Goal: Task Accomplishment & Management: Manage account settings

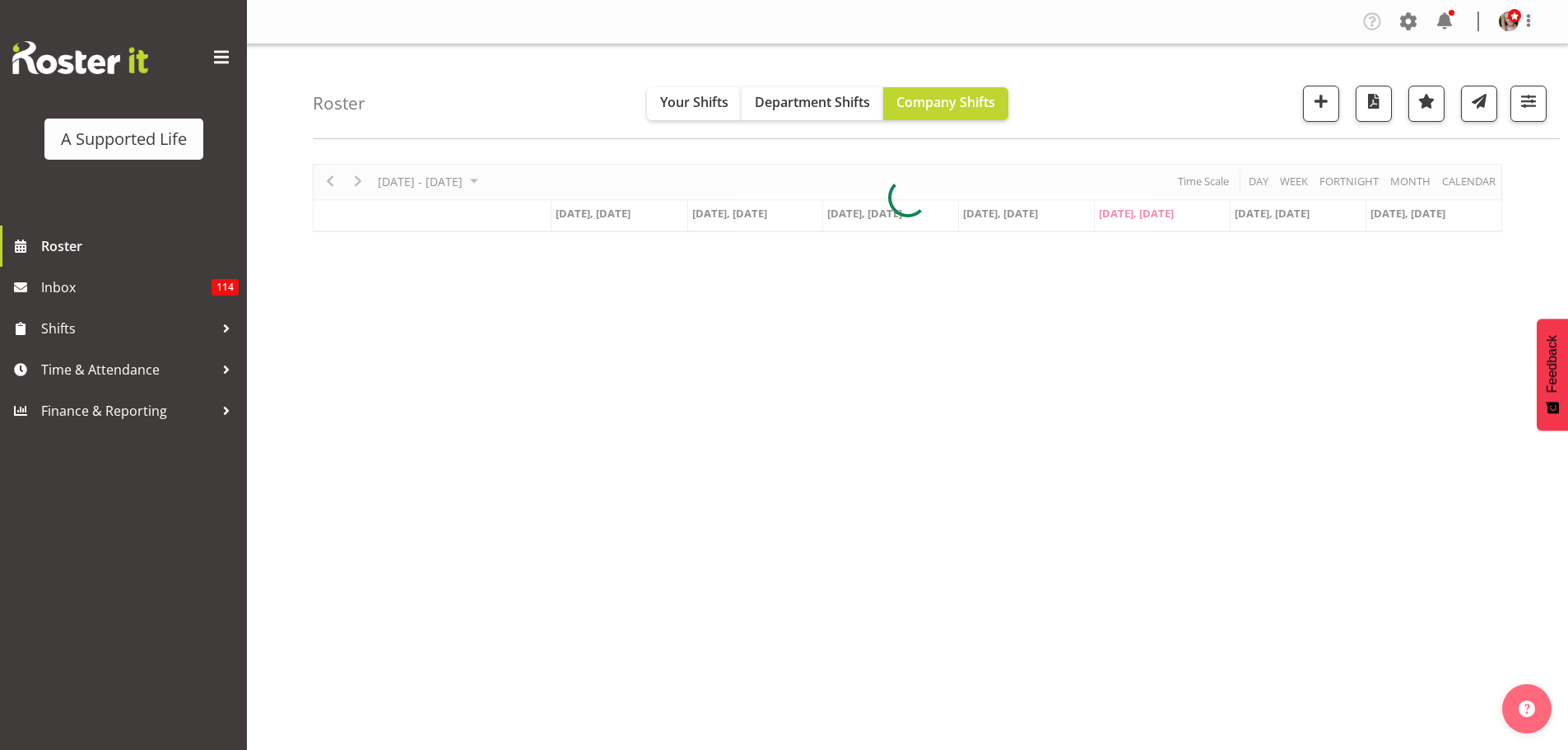
click at [359, 185] on div at bounding box center [907, 198] width 1189 height 68
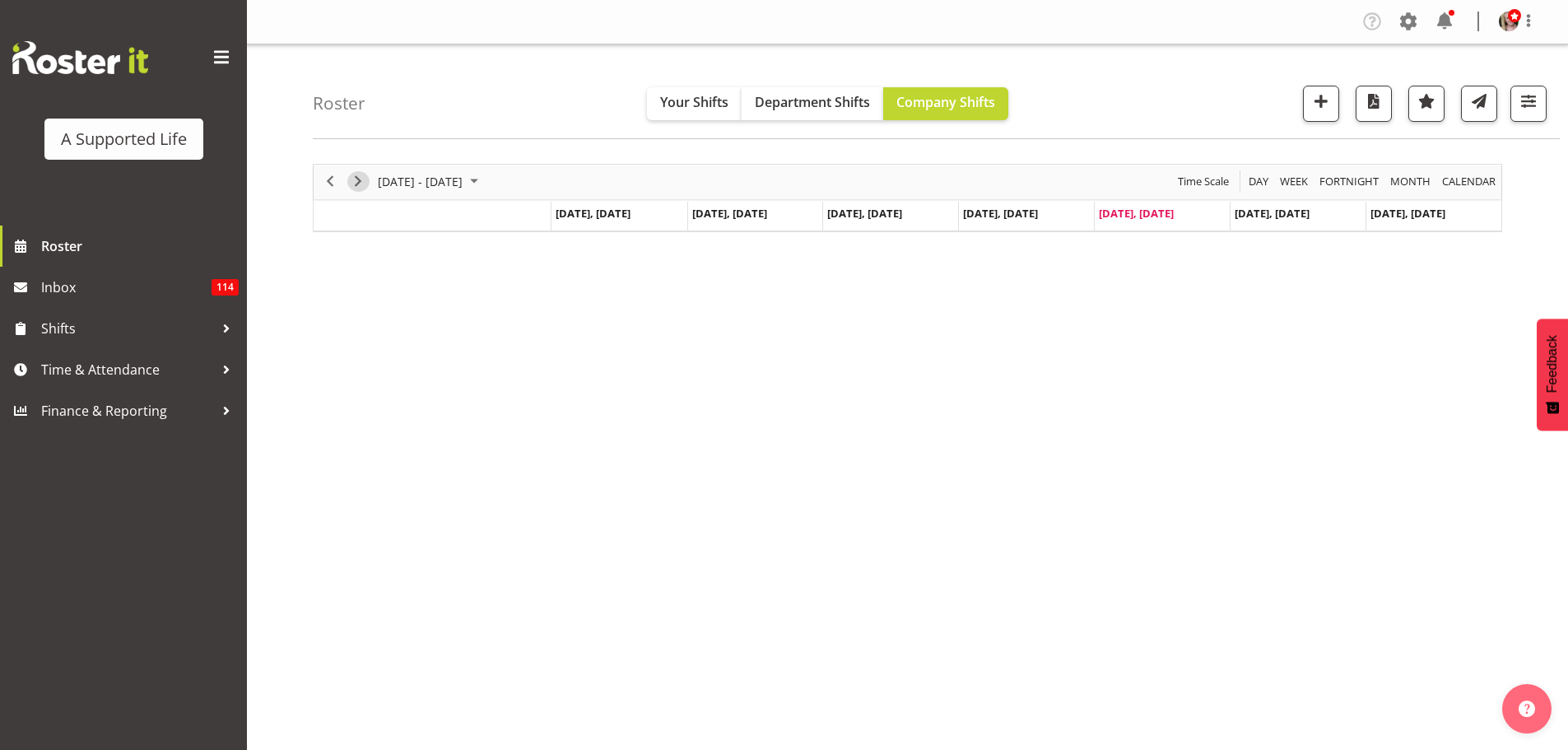
click at [359, 185] on span "Next" at bounding box center [358, 182] width 20 height 21
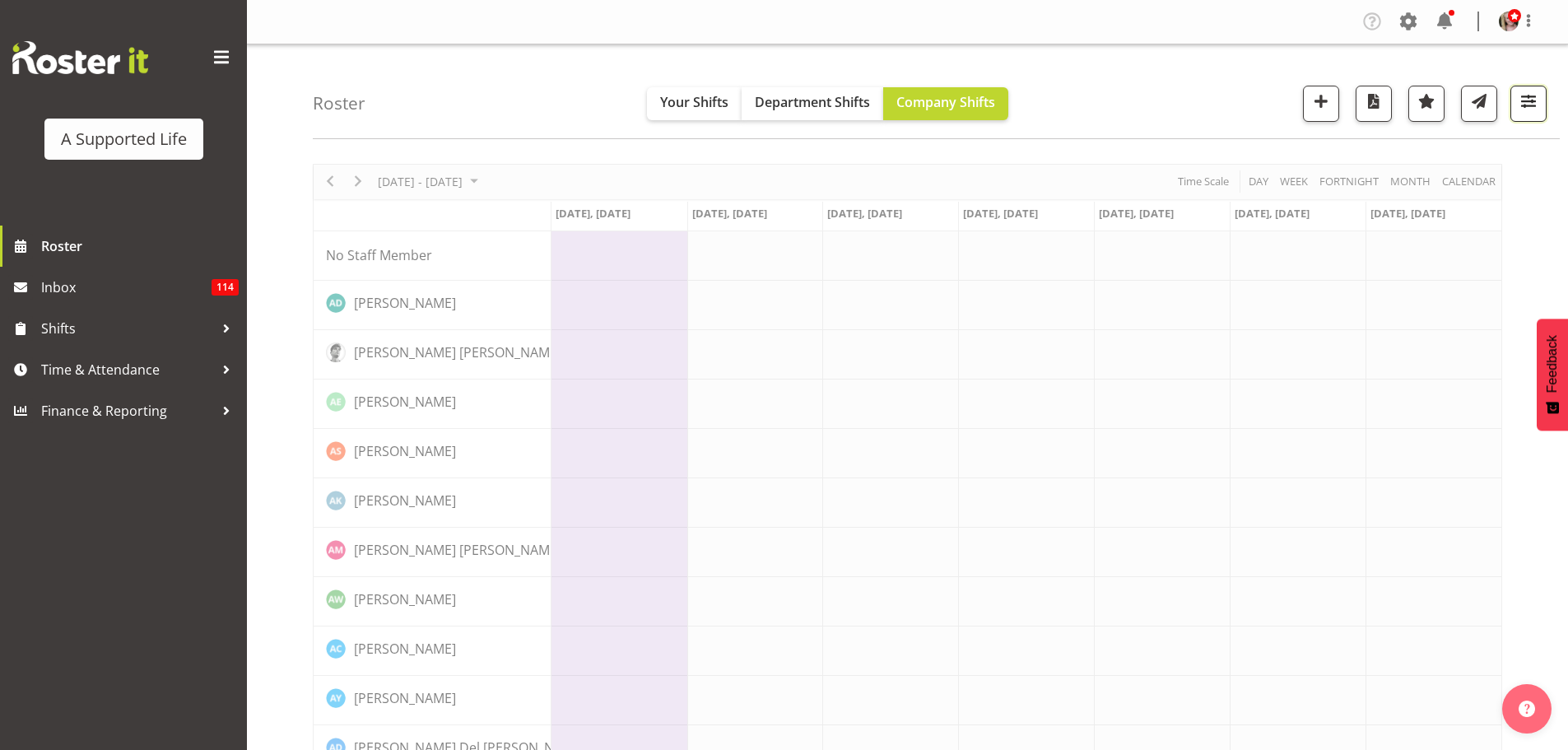
click at [1519, 107] on span "button" at bounding box center [1529, 101] width 22 height 22
click at [1402, 159] on span "All Locations" at bounding box center [1424, 154] width 91 height 20
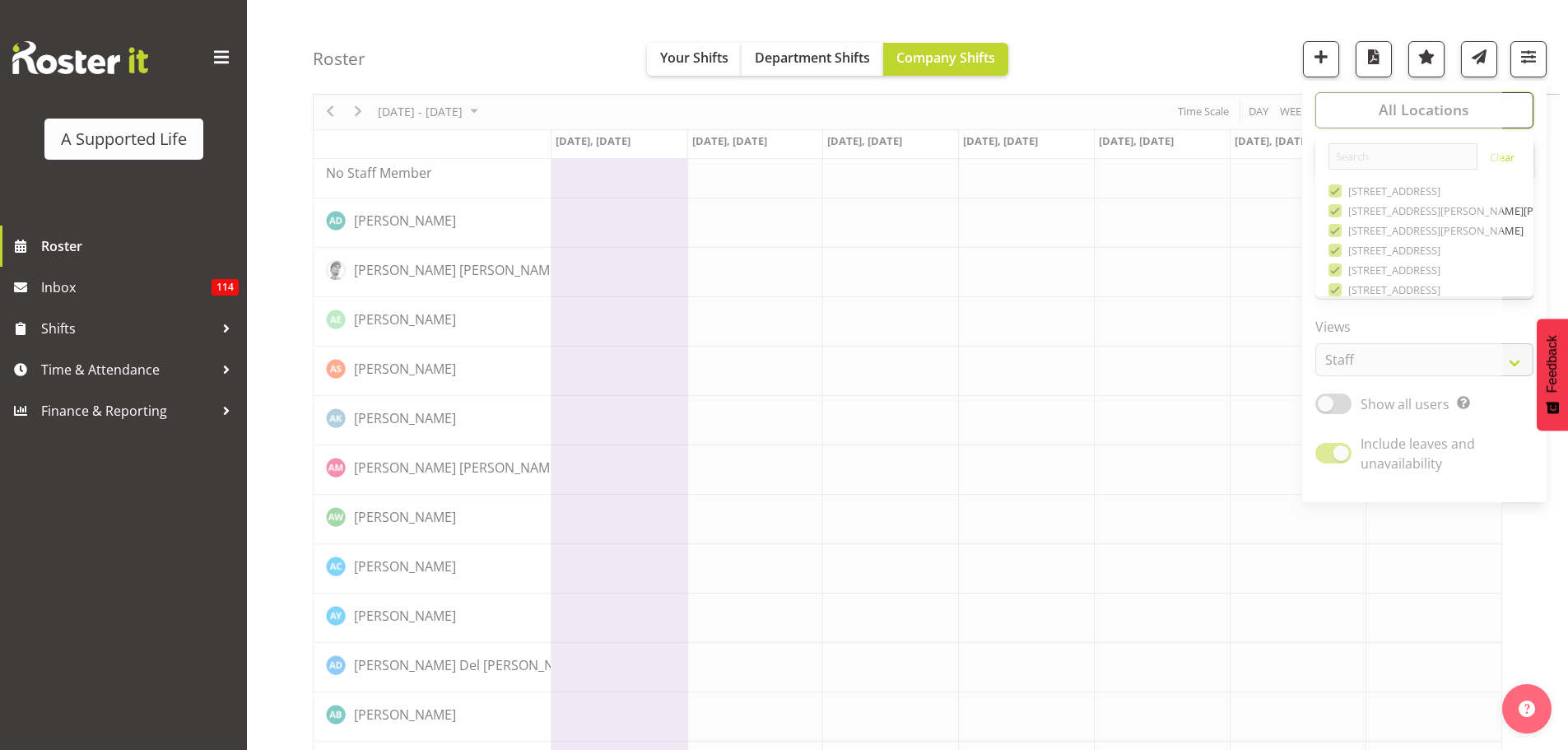
scroll to position [165, 0]
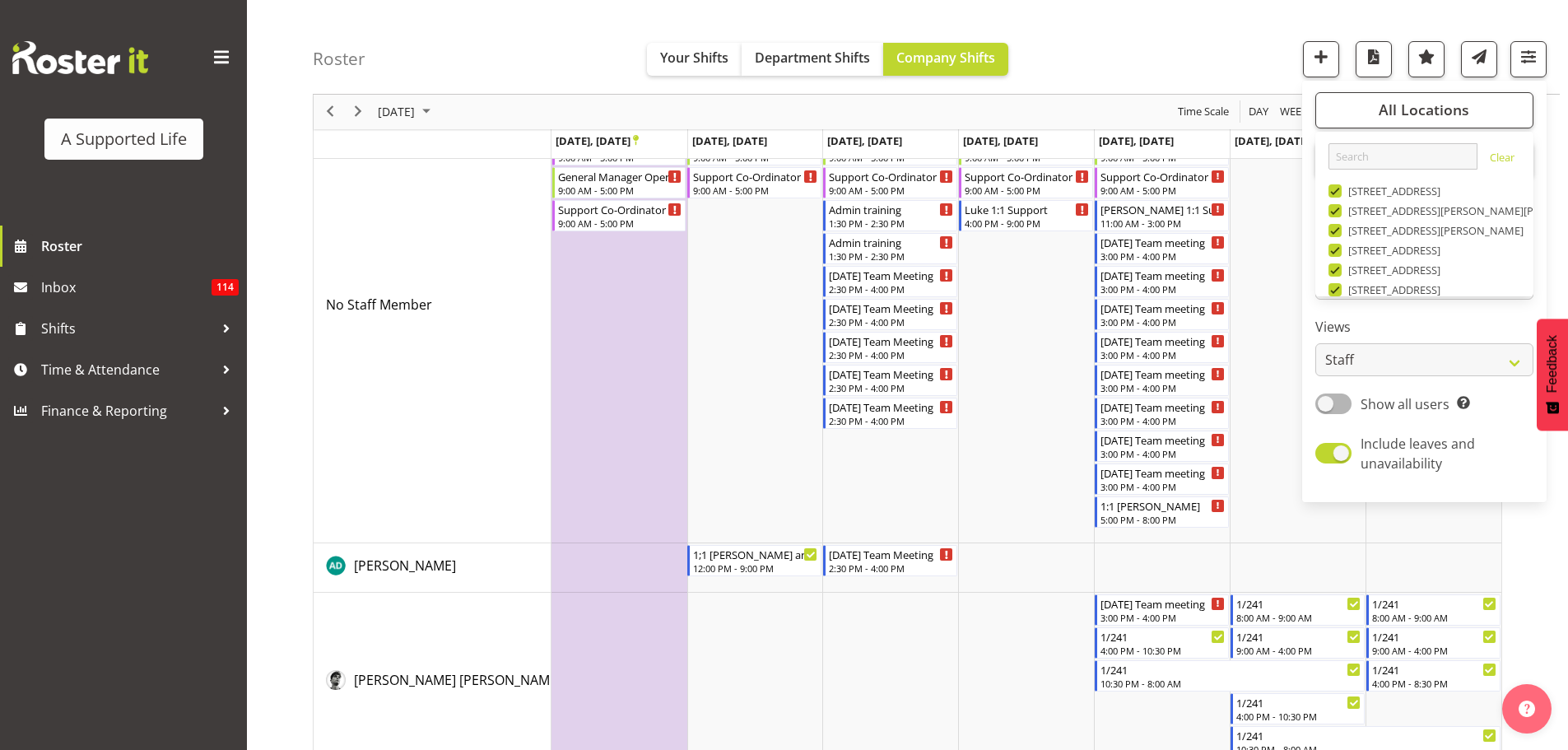
click at [1432, 749] on span "Deselect All" at bounding box center [1443, 763] width 67 height 16
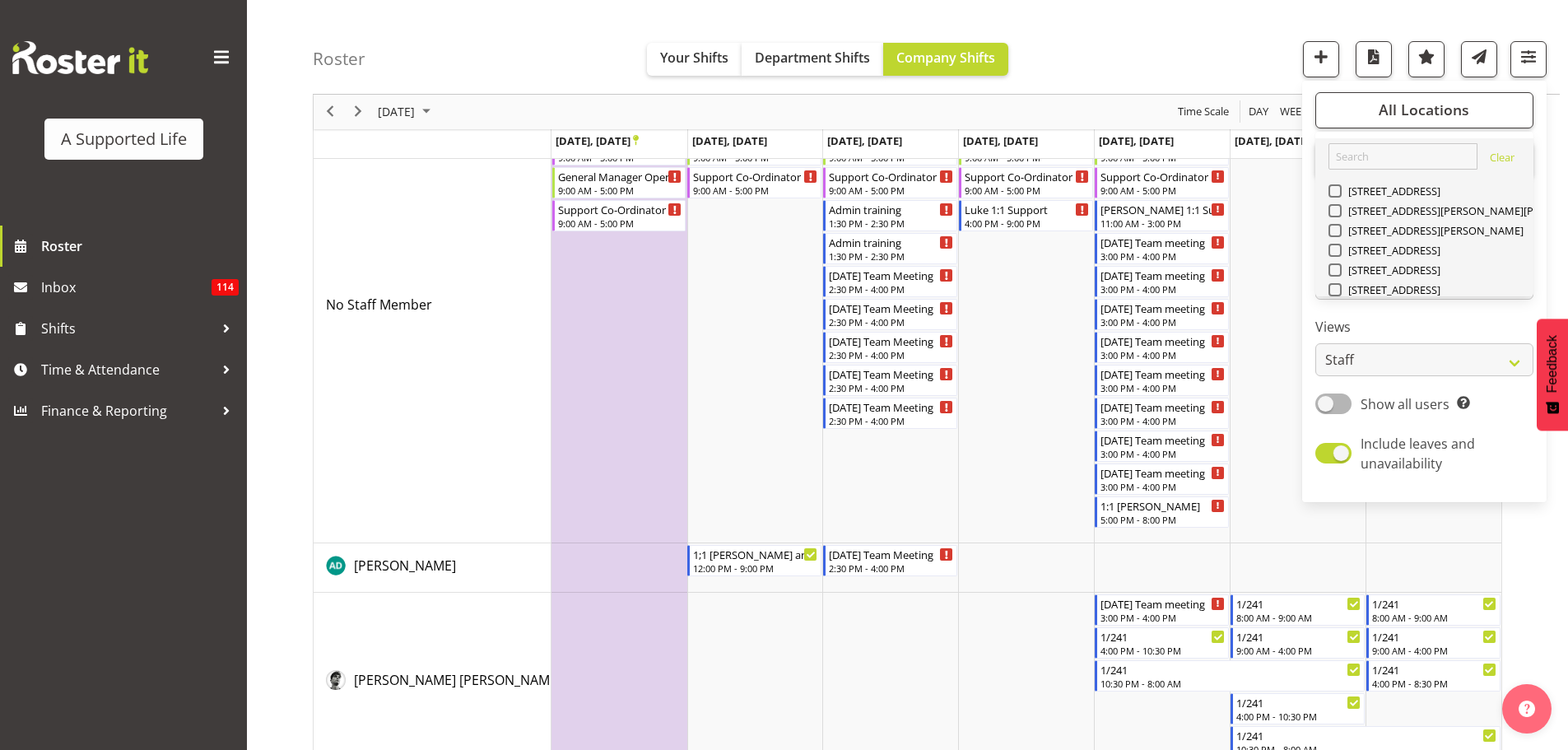
checkbox input "false"
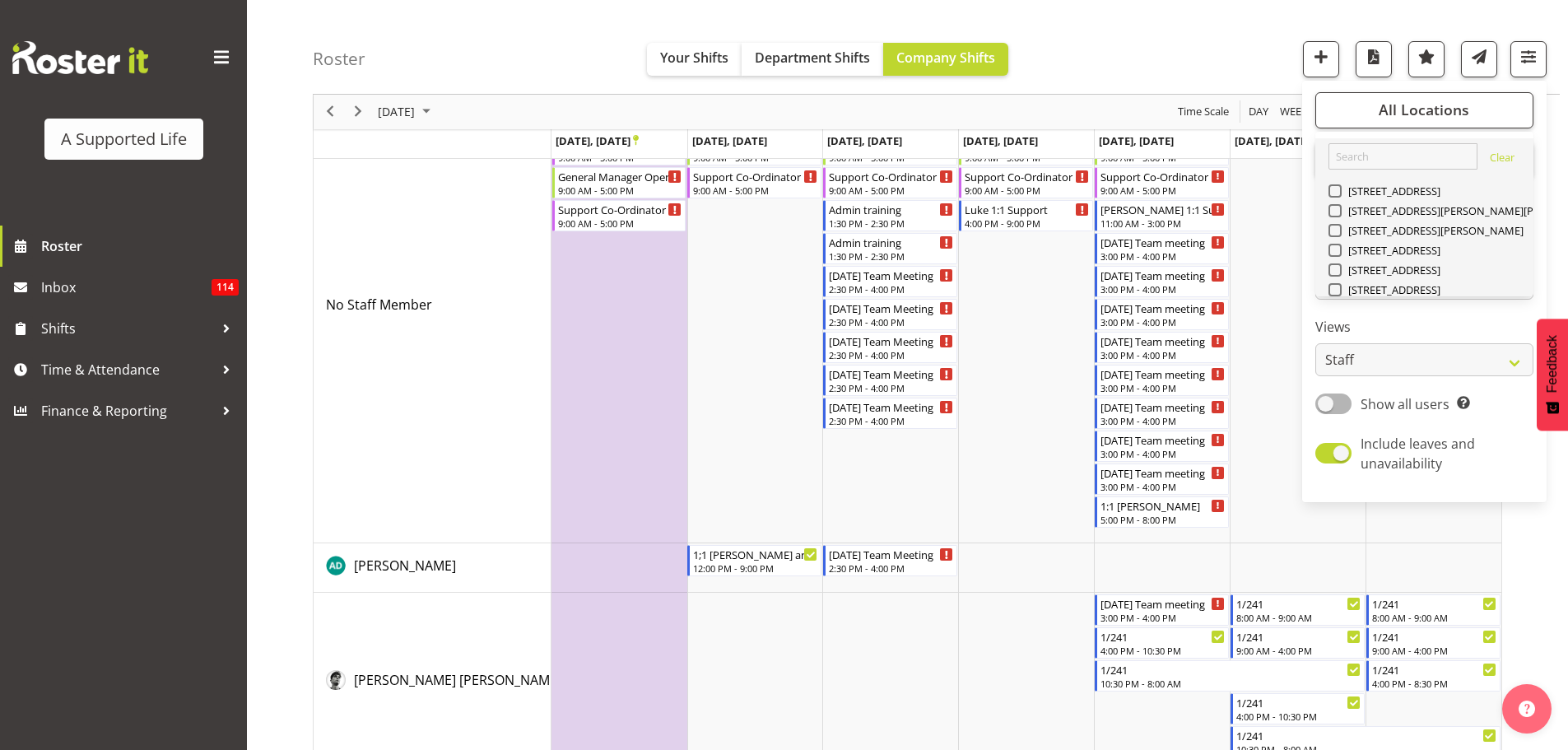
checkbox input "false"
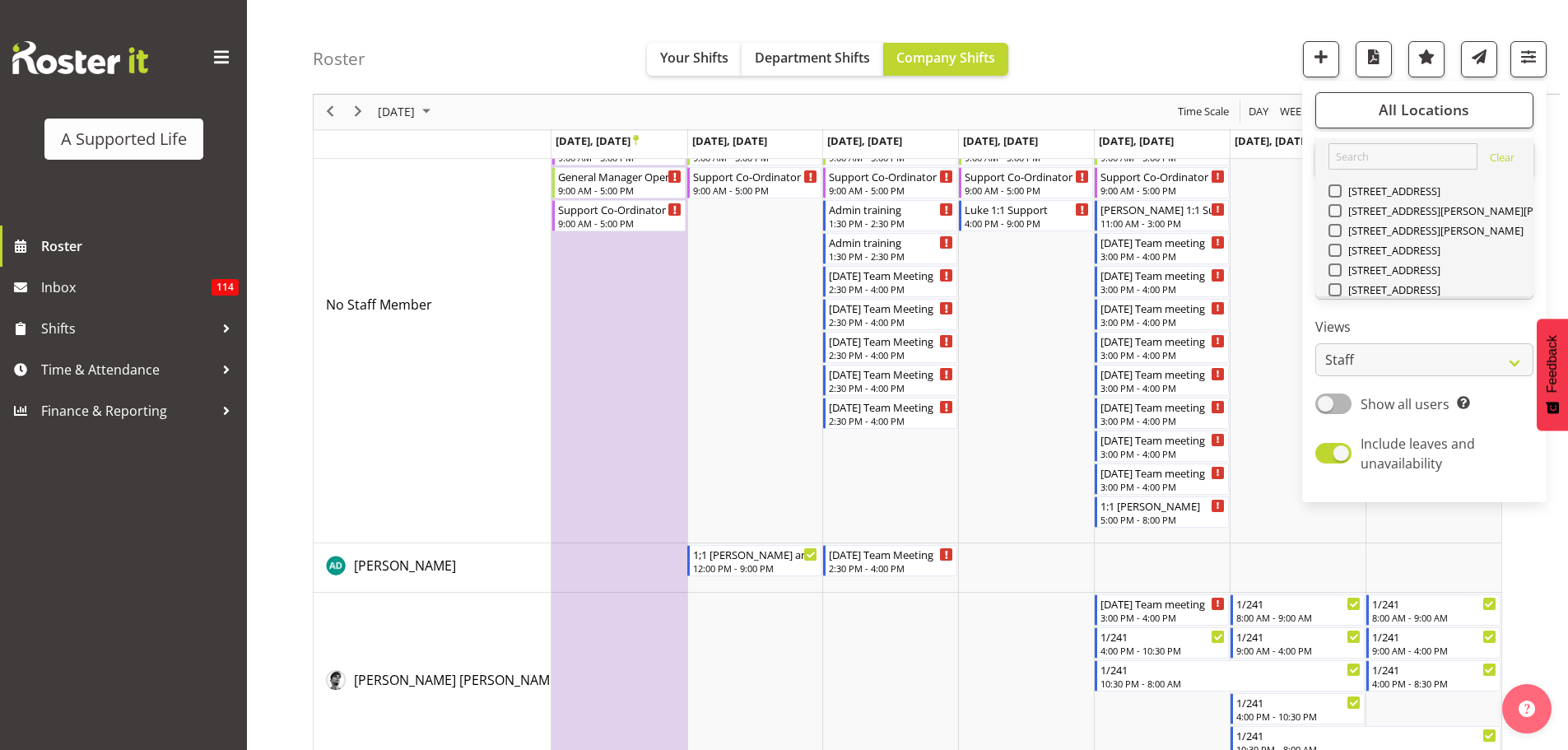
checkbox input "false"
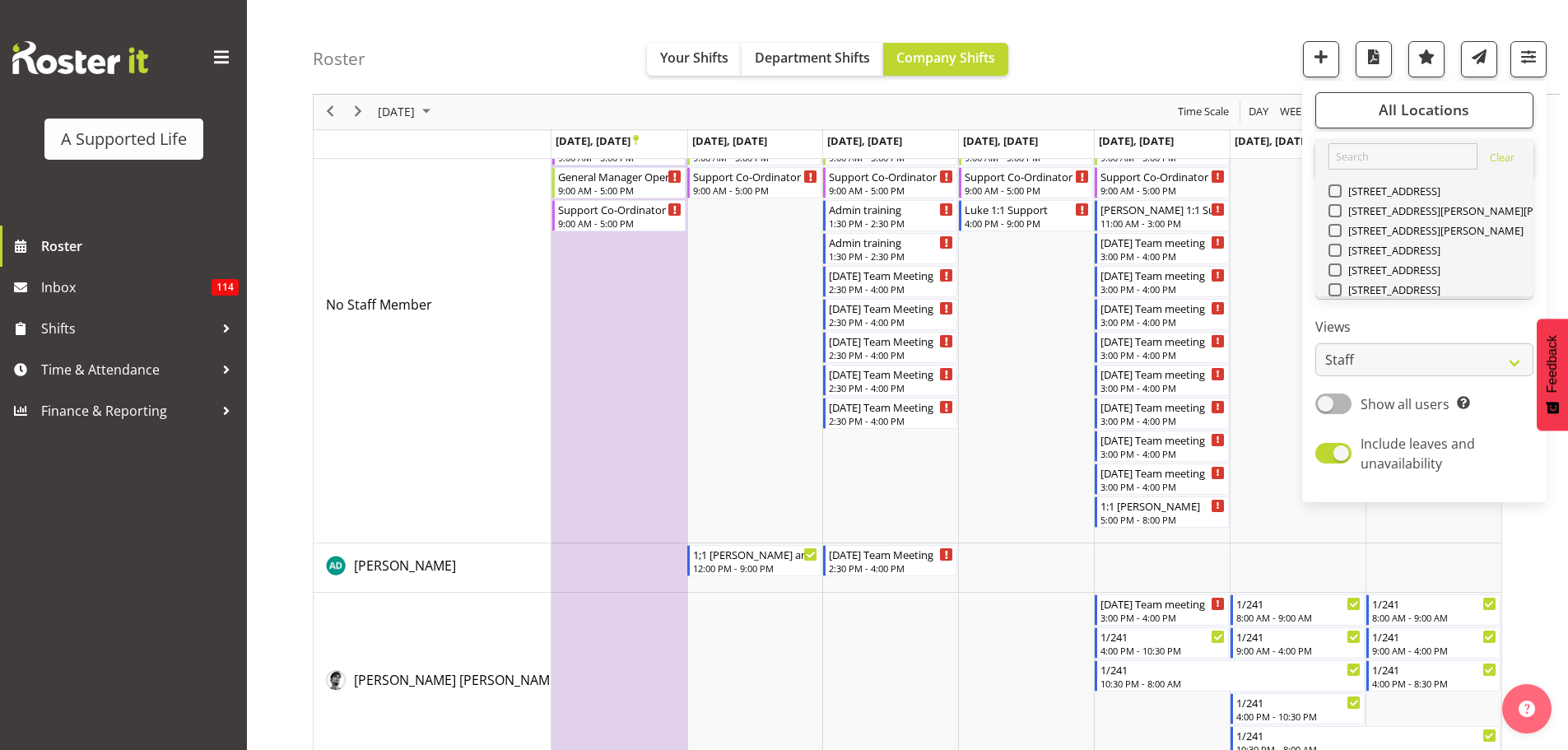
checkbox input "false"
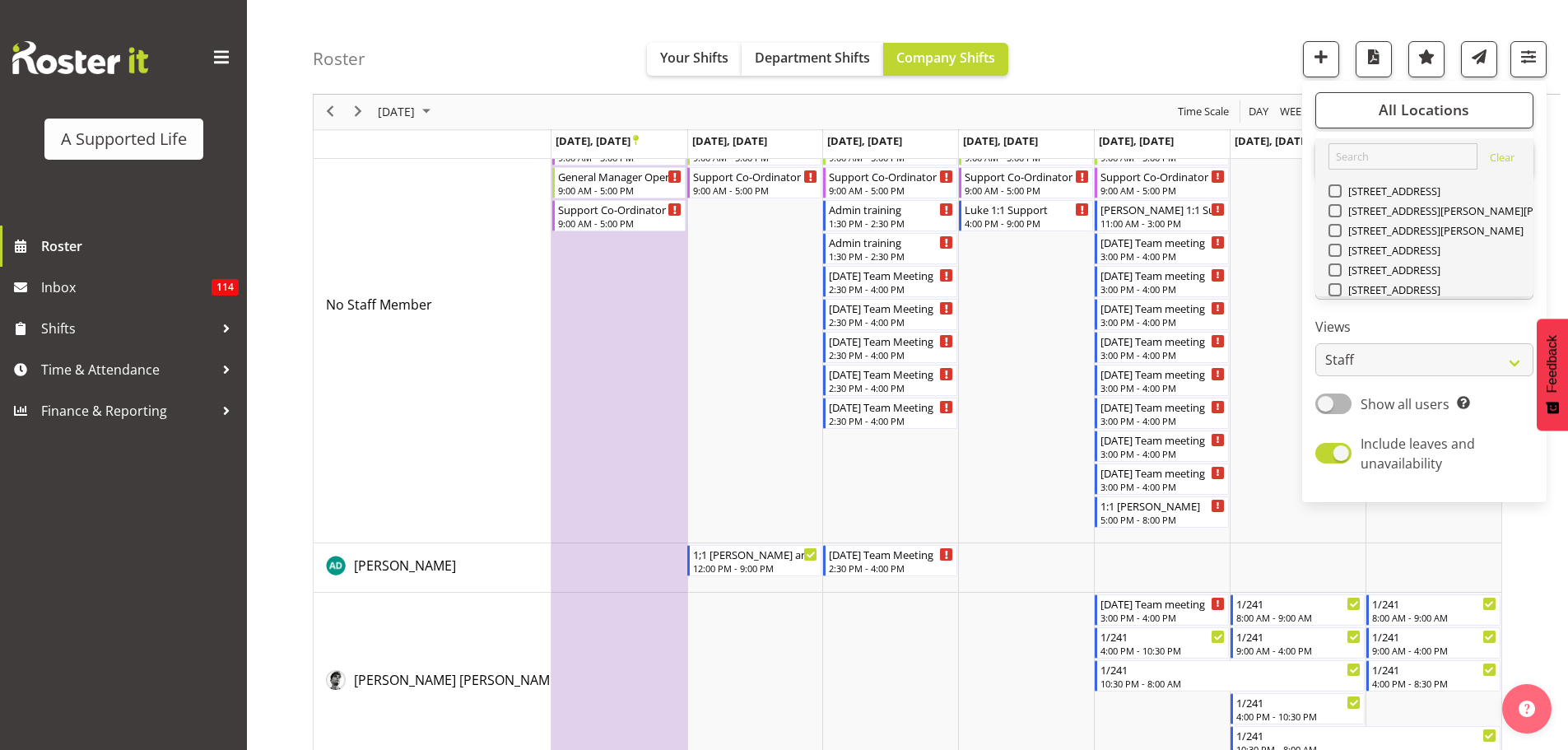
checkbox input "false"
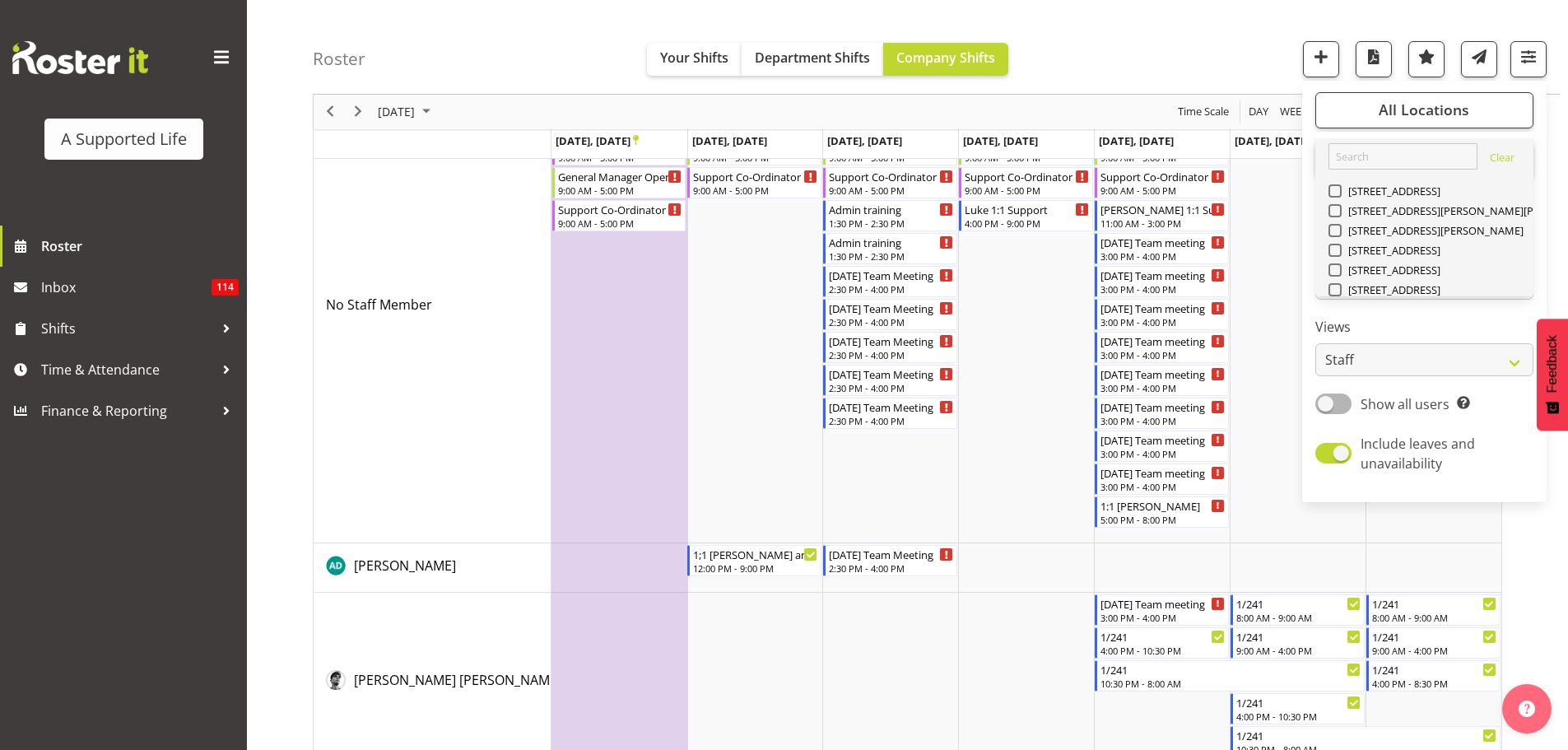
checkbox input "false"
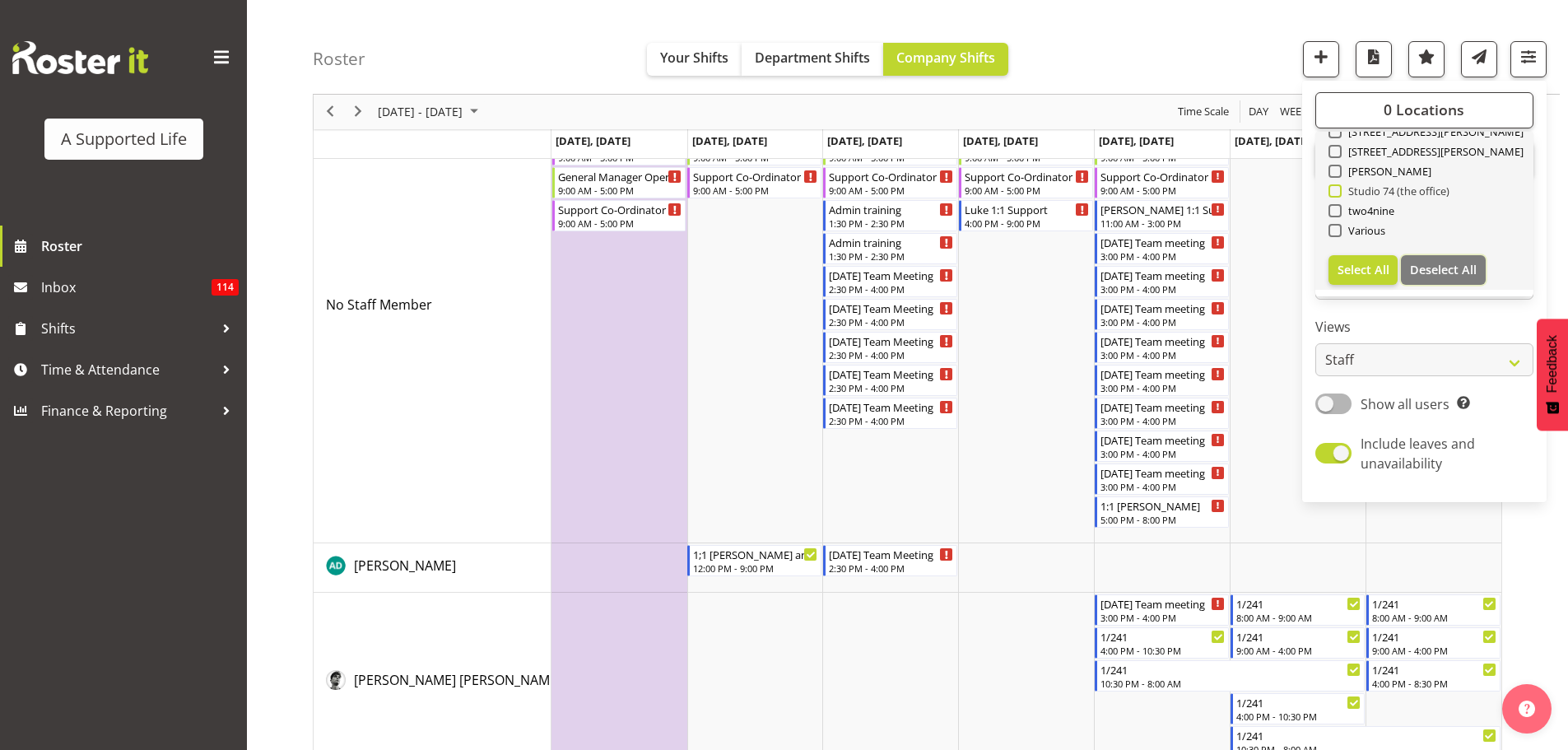
scroll to position [0, 0]
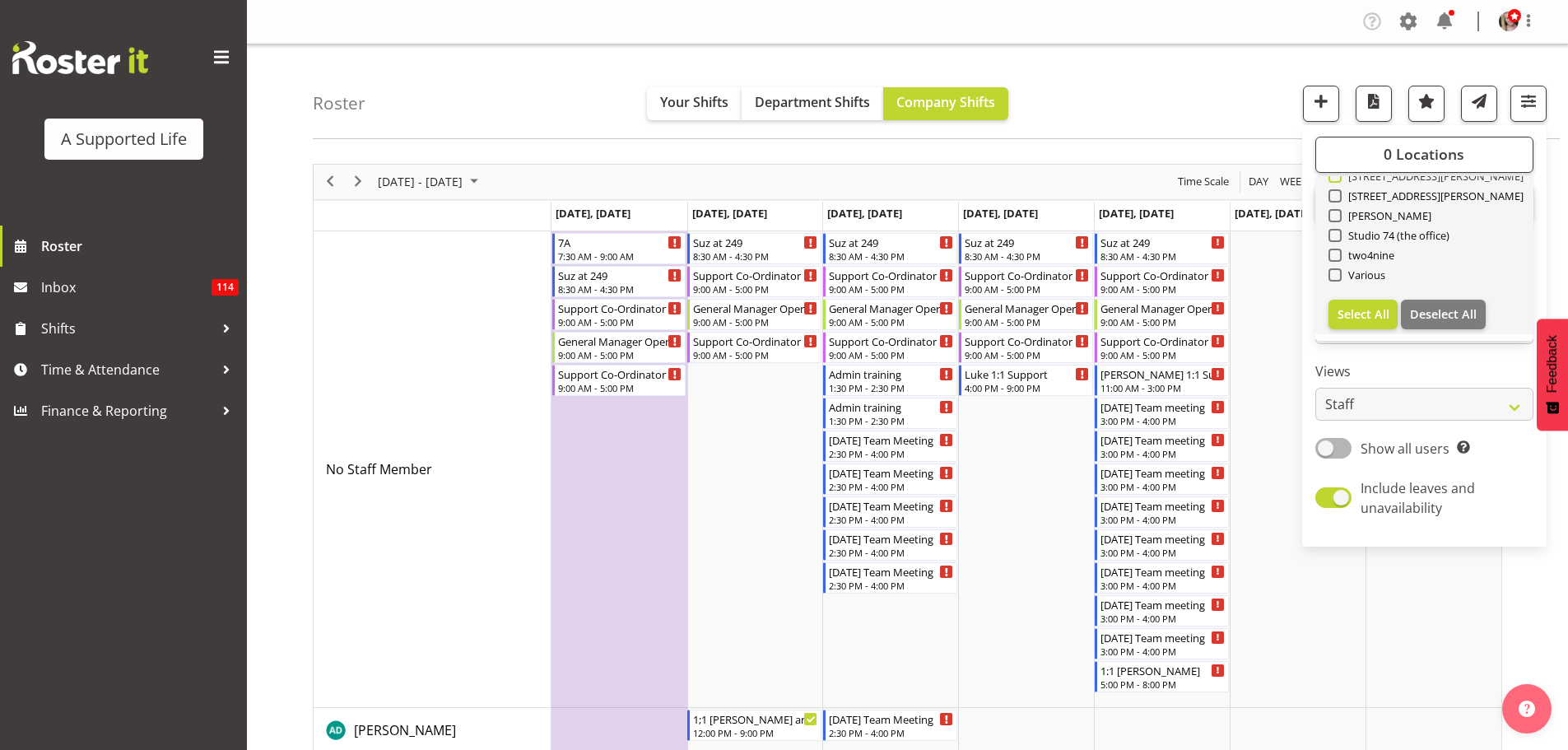
click at [1339, 179] on span at bounding box center [1336, 176] width 13 height 13
click at [1339, 179] on input "[STREET_ADDRESS][PERSON_NAME]" at bounding box center [1334, 175] width 10 height 10
checkbox input "true"
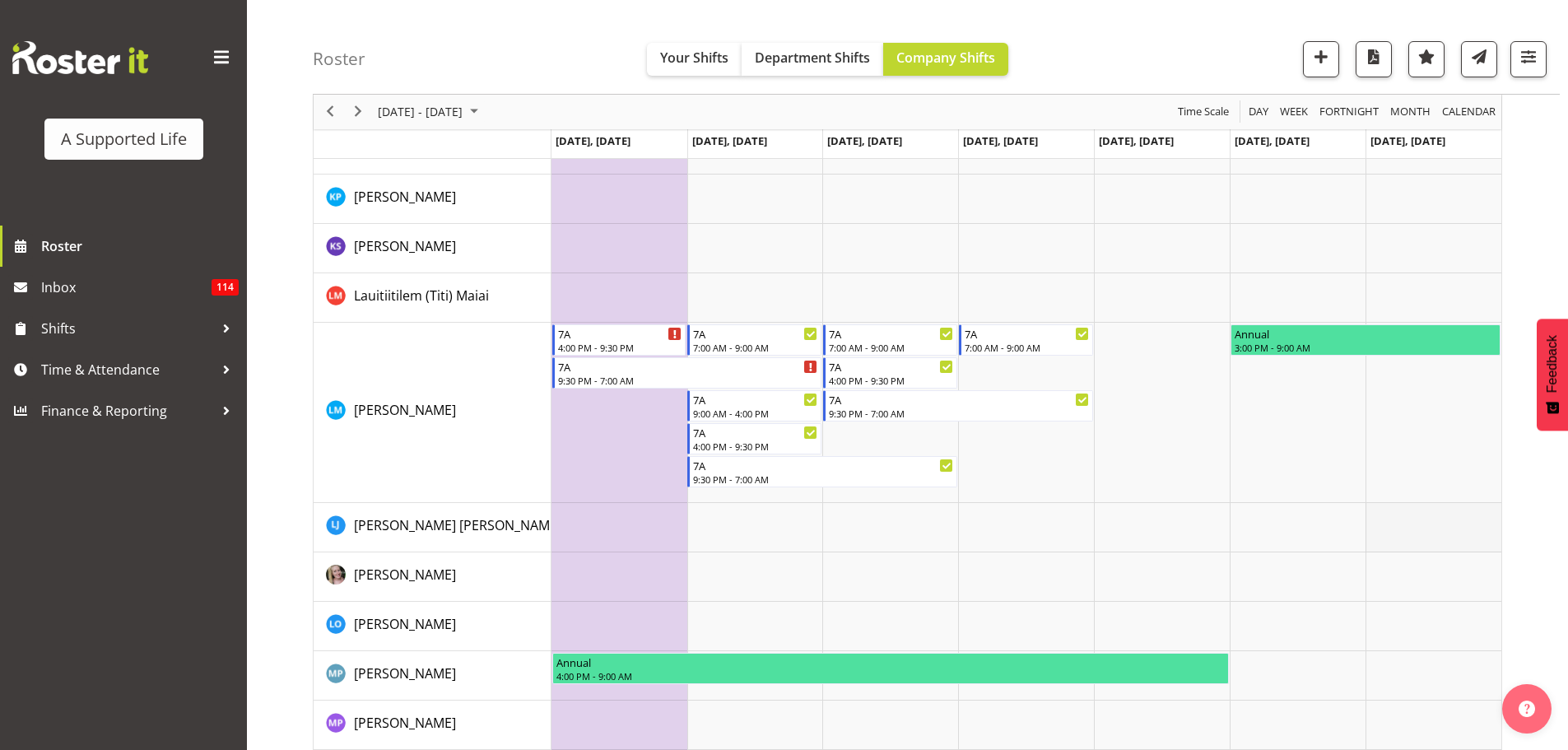
scroll to position [2553, 0]
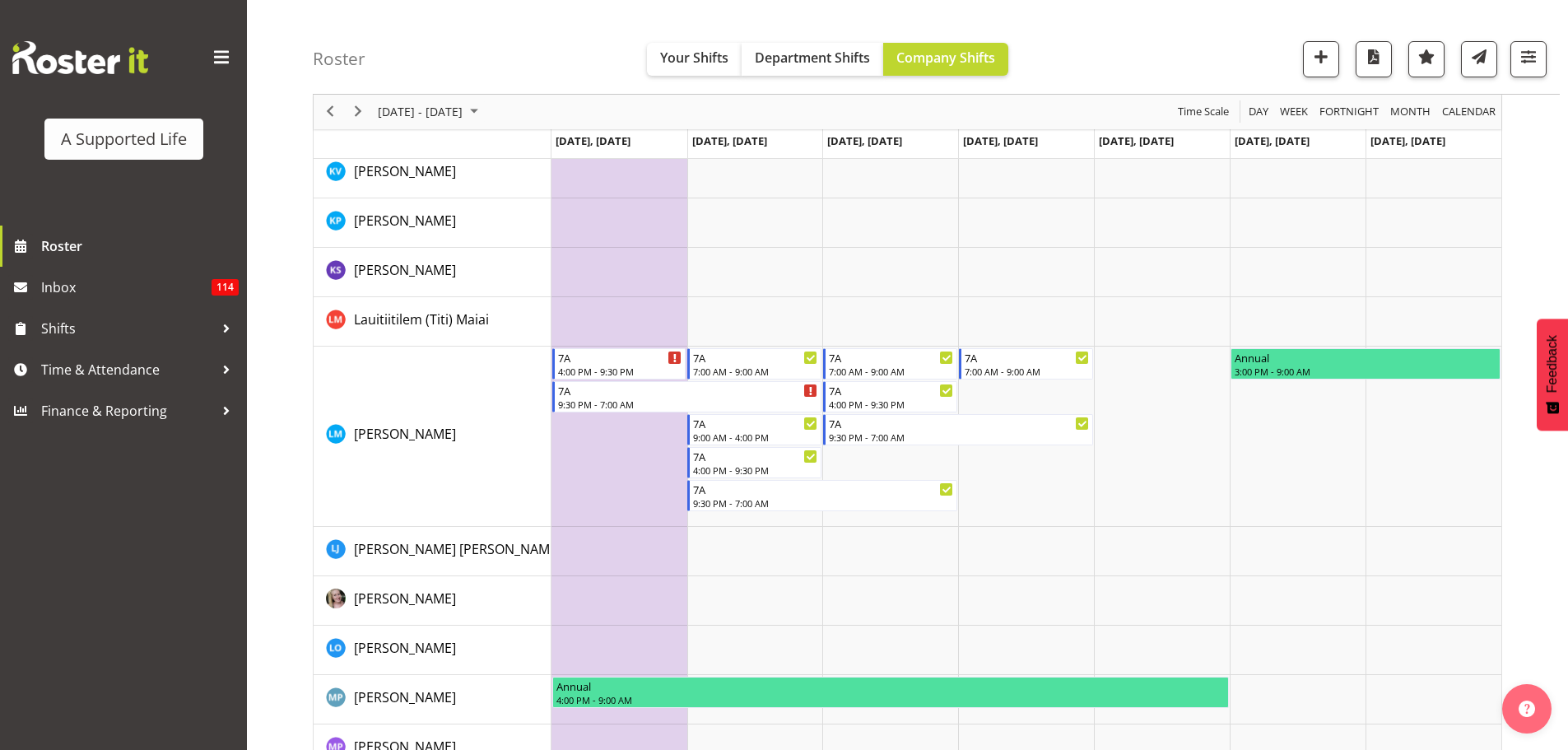
drag, startPoint x: 1467, startPoint y: 501, endPoint x: 498, endPoint y: 386, distance: 975.8
click at [531, 359] on tr "No Staff Member Abbie Davies Alejandro Sada Prendes Alex Espinoza Alexandra Sch…" at bounding box center [907, 189] width 1187 height 5021
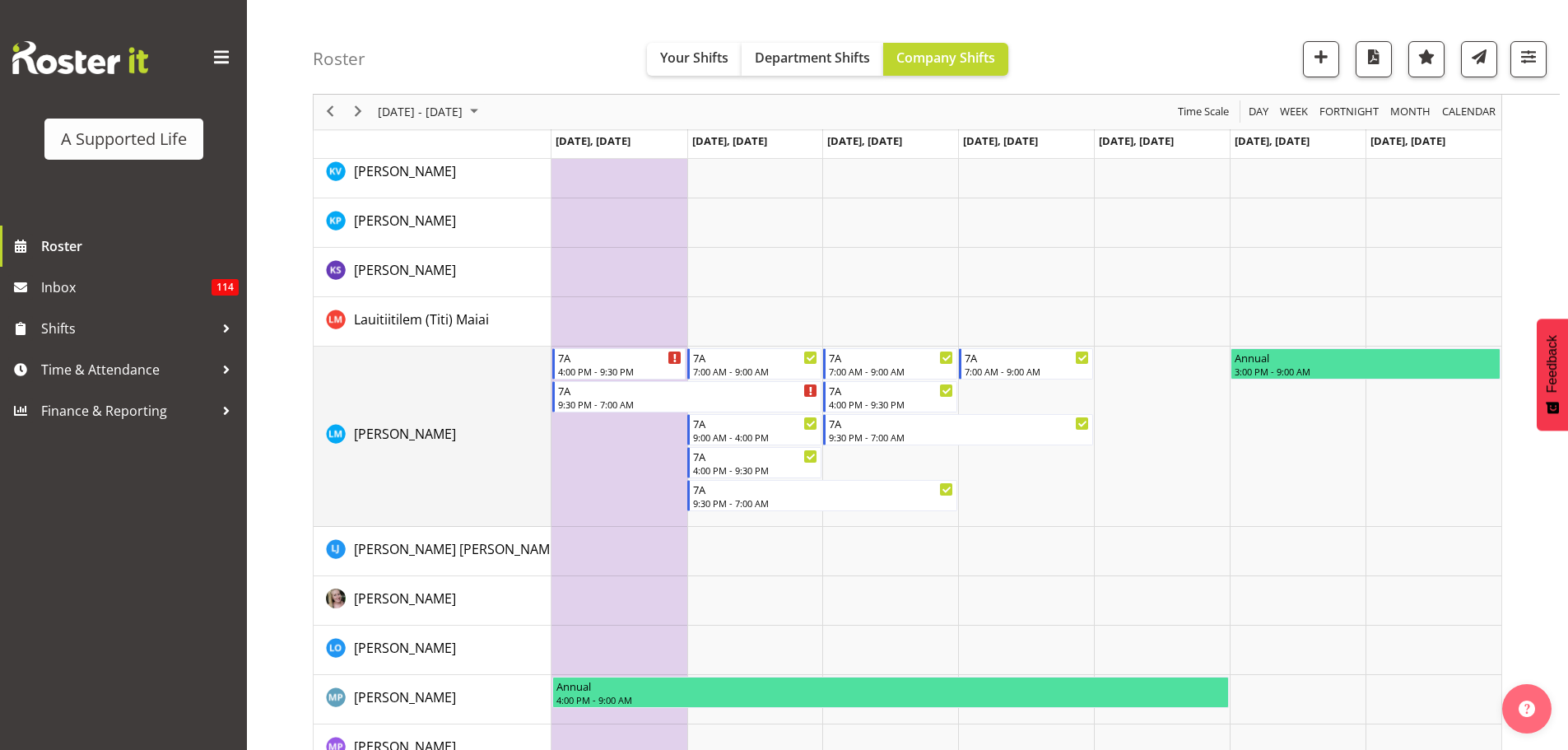
click at [510, 371] on td "[PERSON_NAME]" at bounding box center [433, 437] width 238 height 180
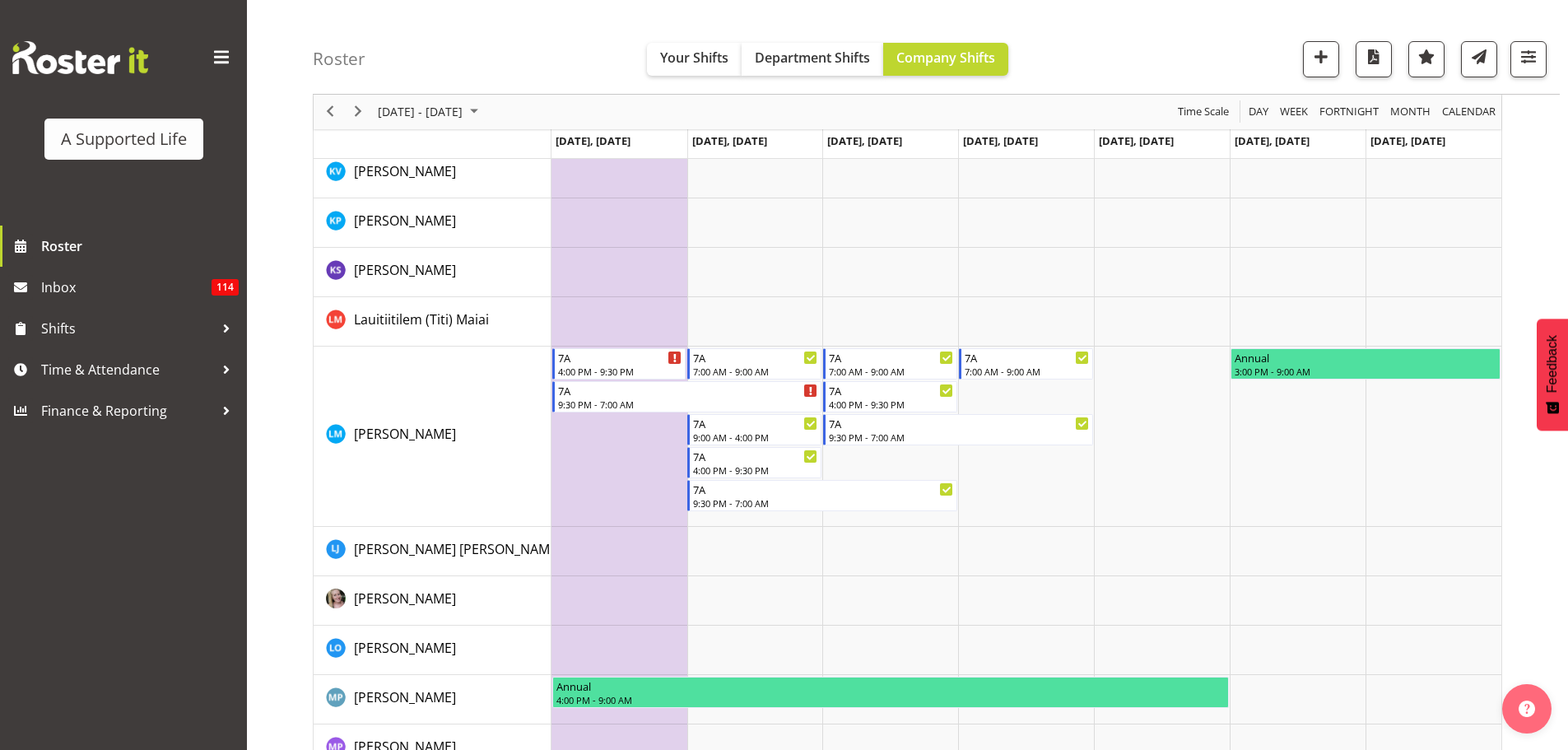
click at [1541, 465] on div "September 22 - 28, 2025 Today Day Week Fortnight Month calendar Month Agenda Ti…" at bounding box center [940, 156] width 1255 height 5114
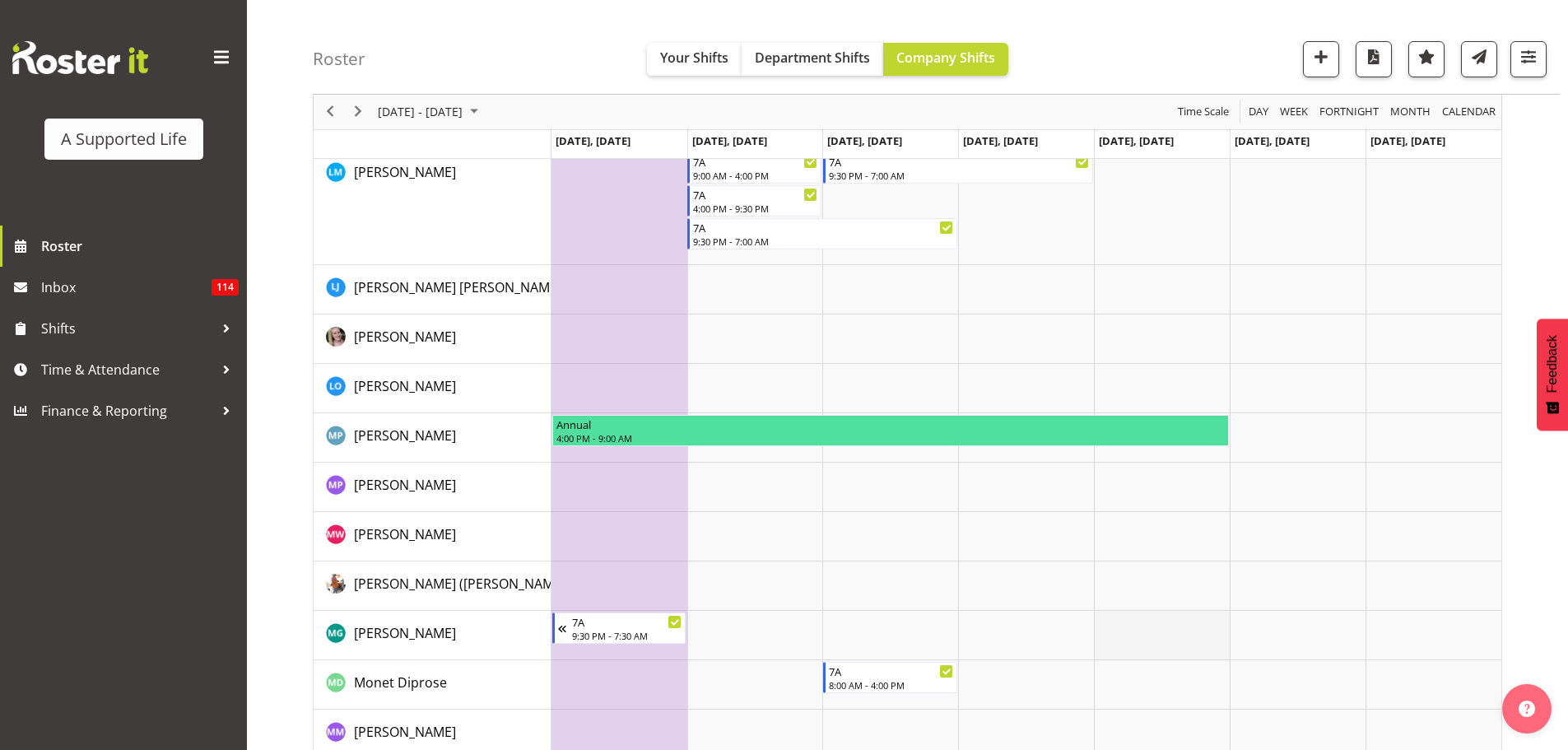
scroll to position [2652, 0]
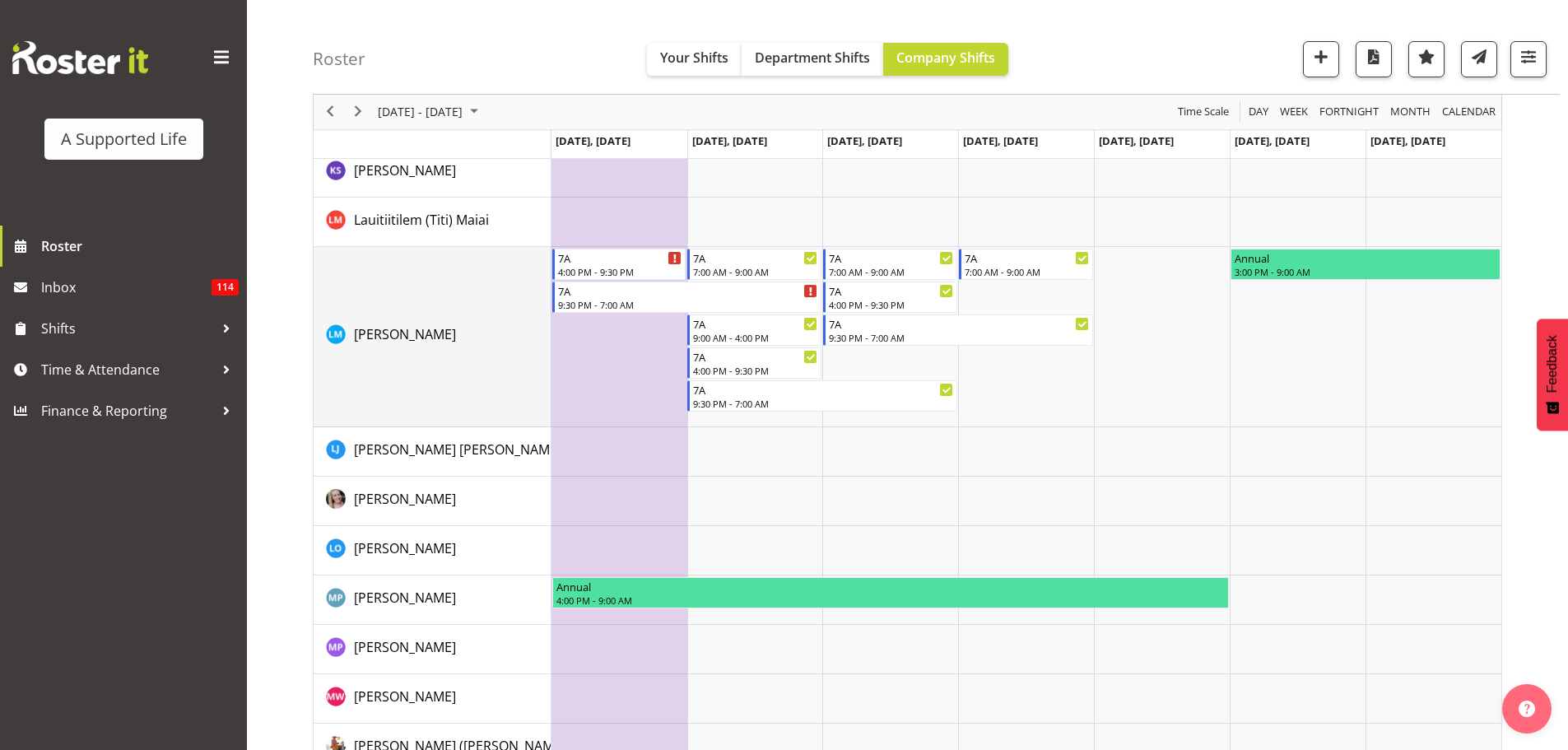
click at [455, 367] on td "[PERSON_NAME]" at bounding box center [433, 337] width 238 height 180
click at [412, 395] on td "[PERSON_NAME]" at bounding box center [433, 337] width 238 height 180
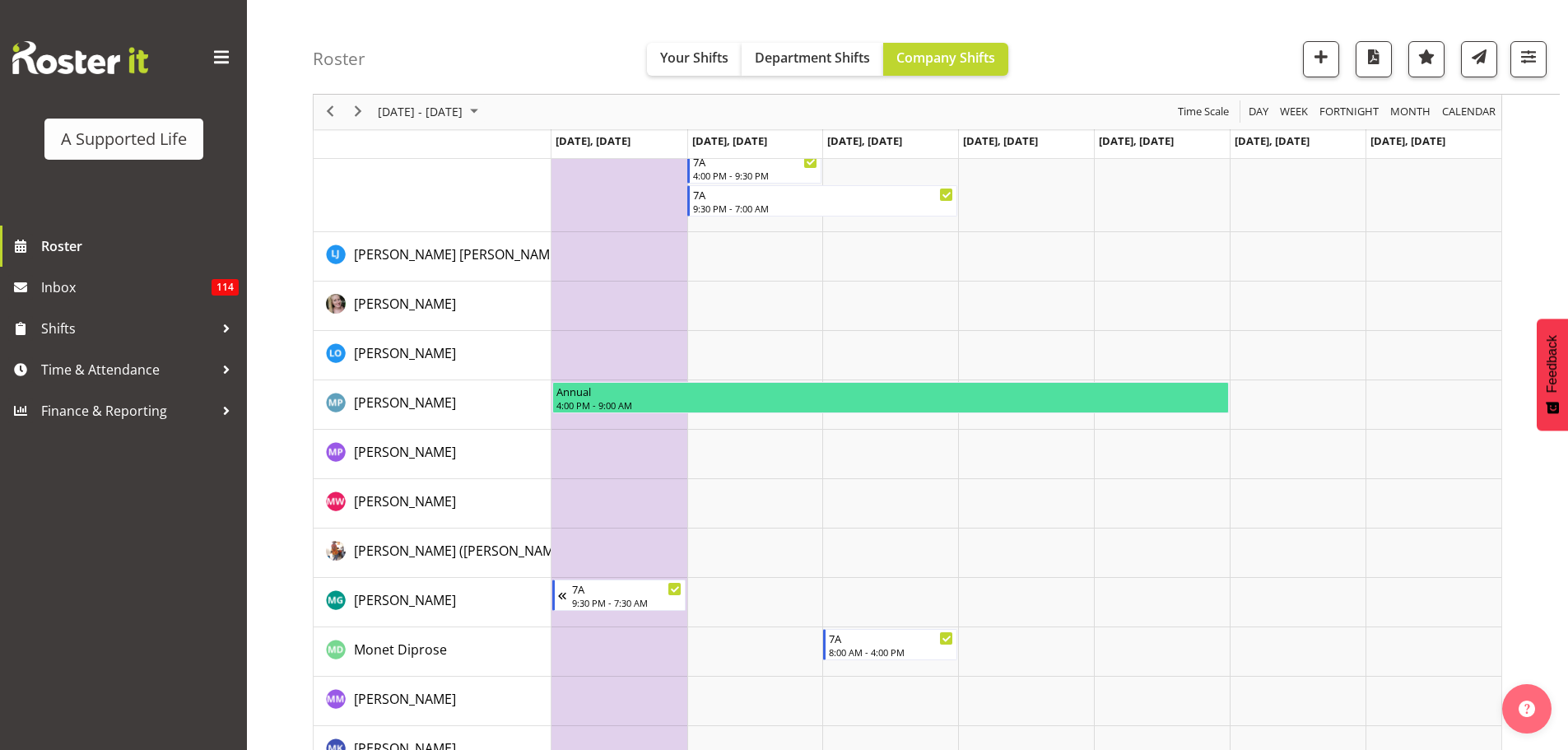
scroll to position [2353, 0]
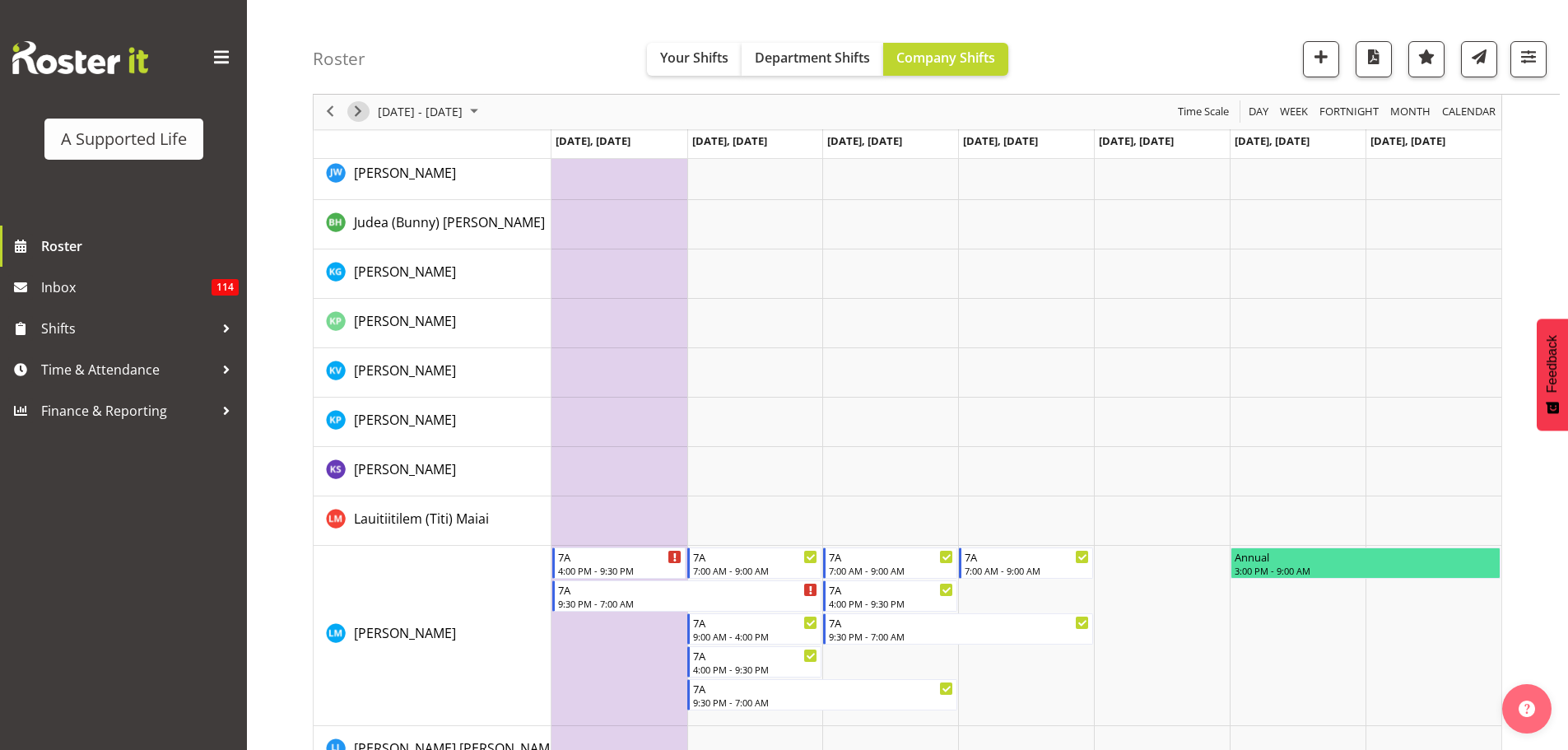
click at [355, 109] on span "Next" at bounding box center [358, 112] width 20 height 21
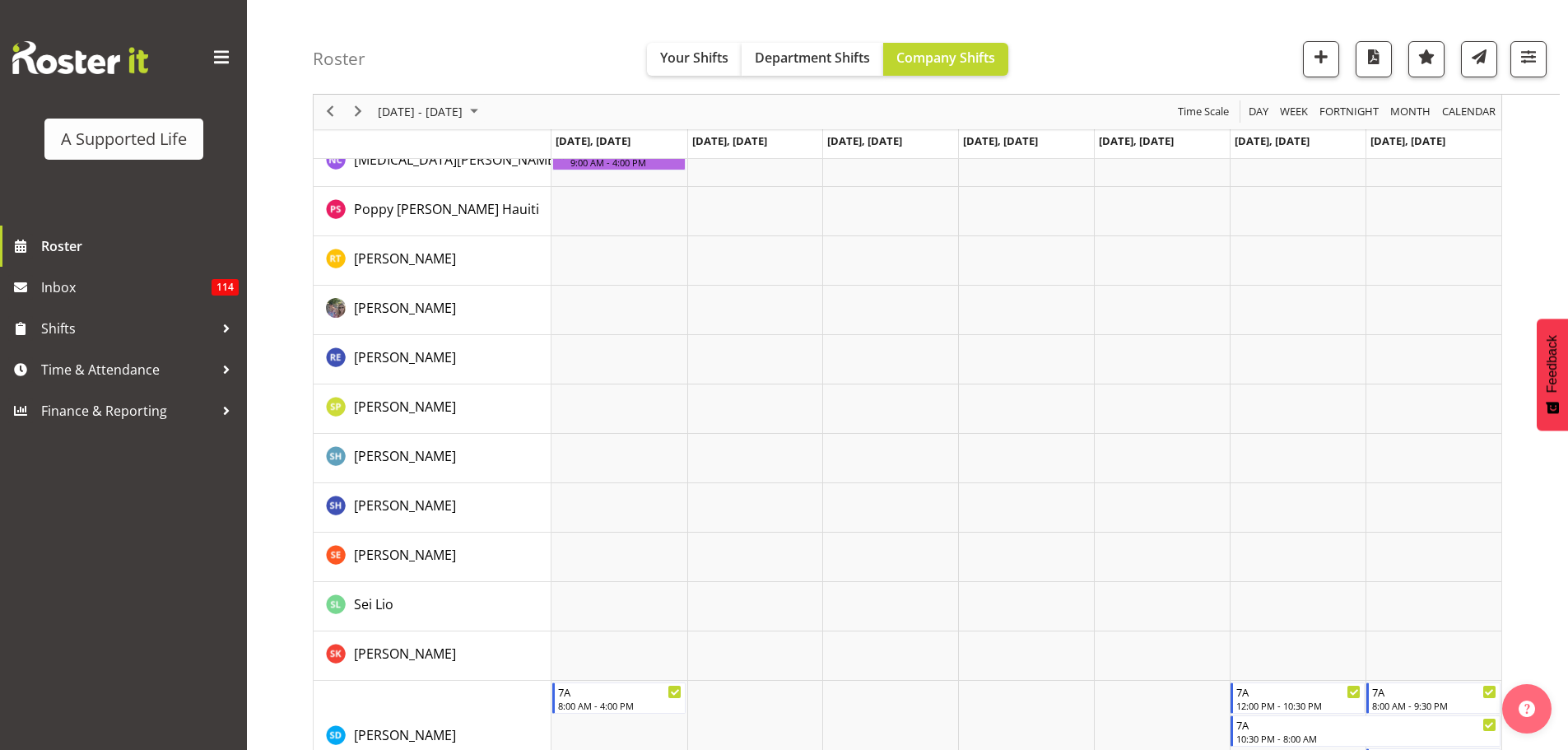
scroll to position [3506, 0]
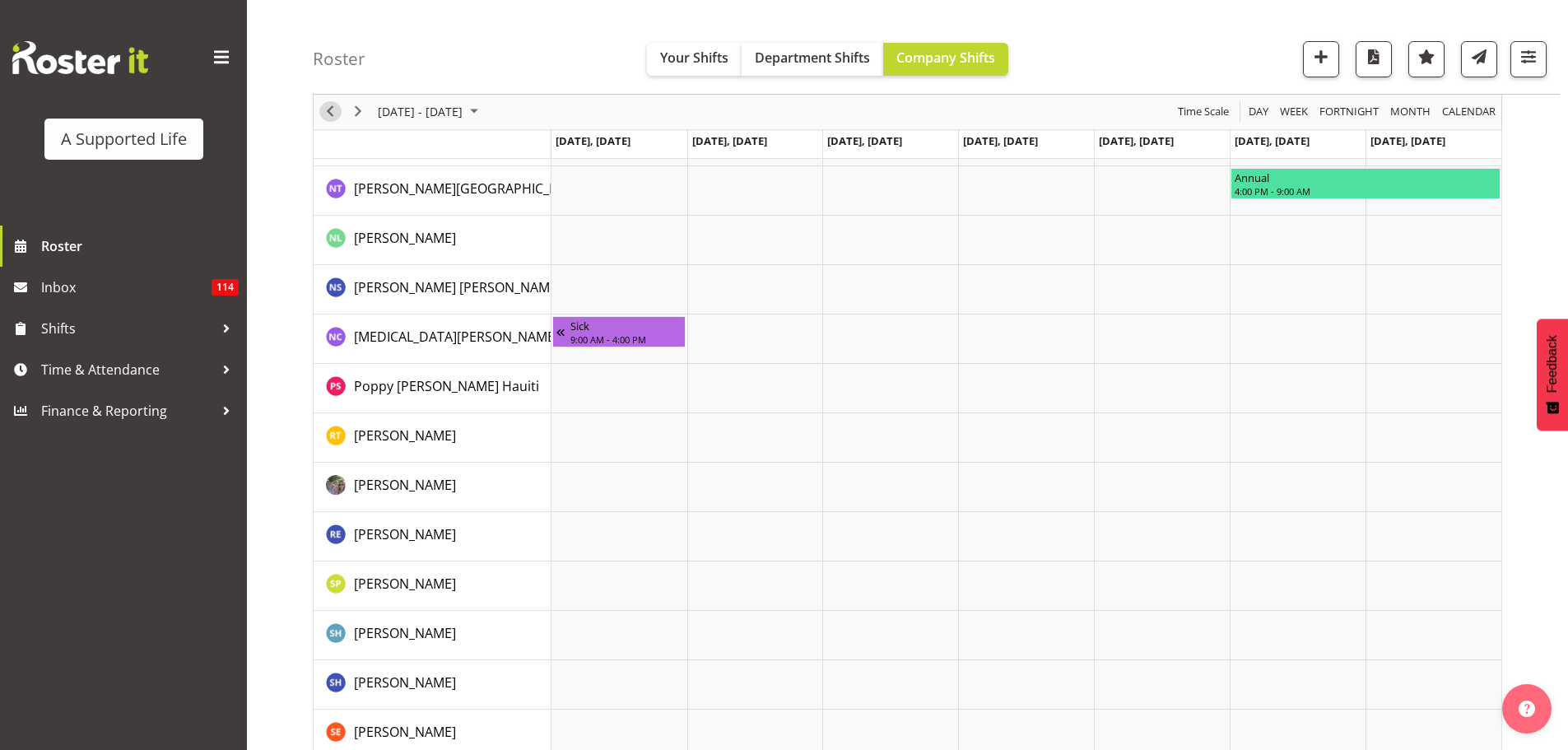
click at [325, 118] on span "Previous" at bounding box center [330, 112] width 20 height 21
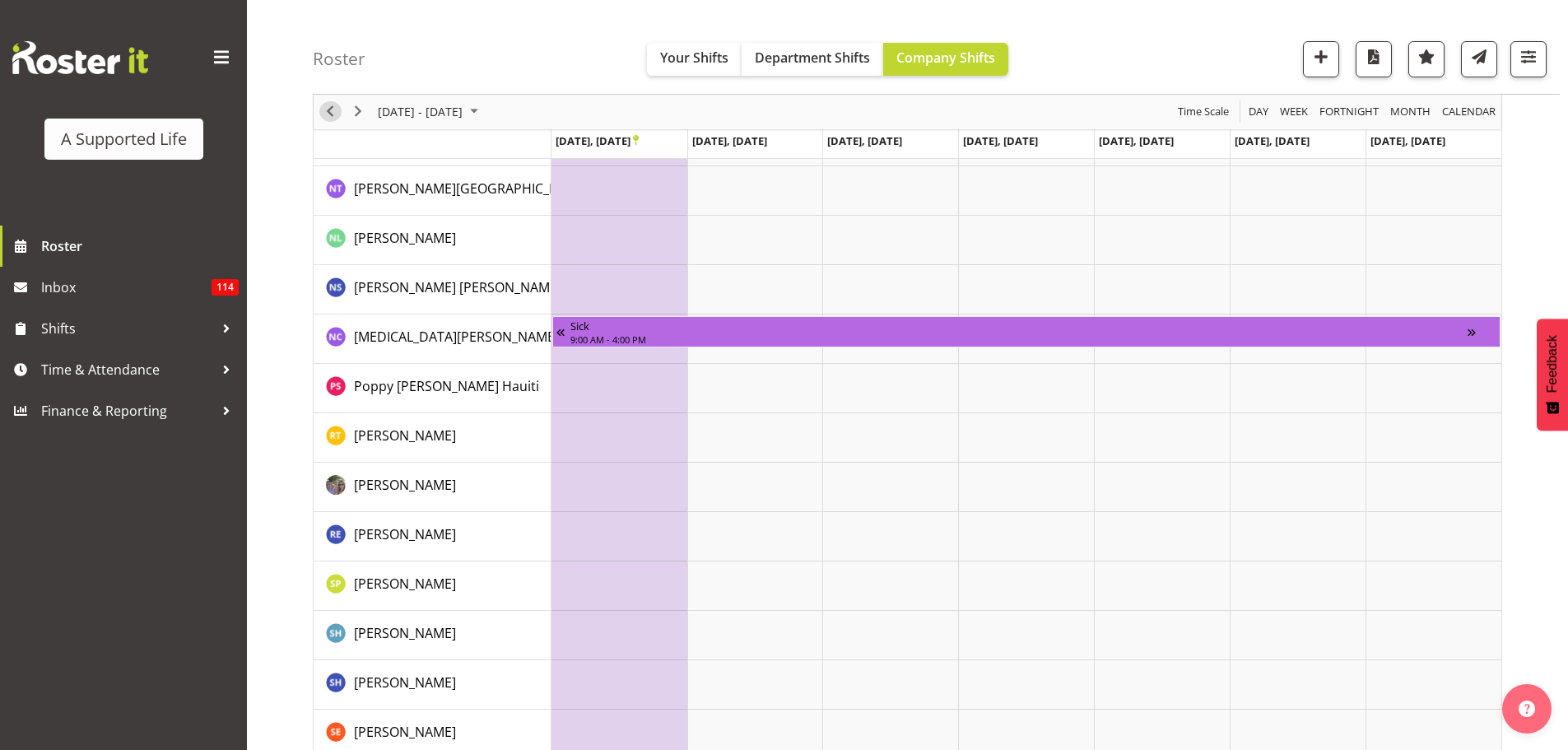
drag, startPoint x: 328, startPoint y: 112, endPoint x: 245, endPoint y: 13, distance: 129.2
click at [328, 112] on span "Previous" at bounding box center [330, 112] width 20 height 21
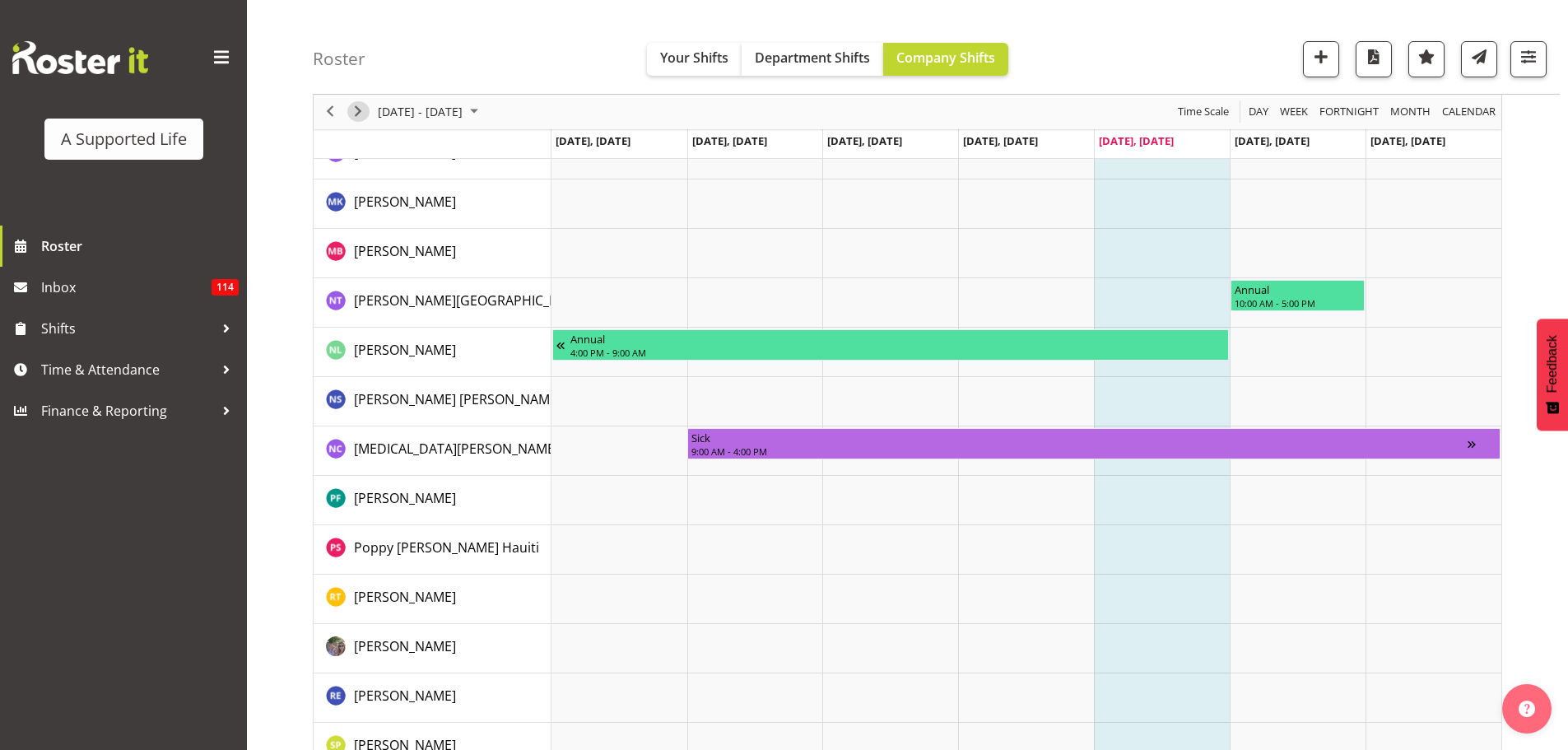
click at [355, 113] on span "Next" at bounding box center [358, 112] width 20 height 21
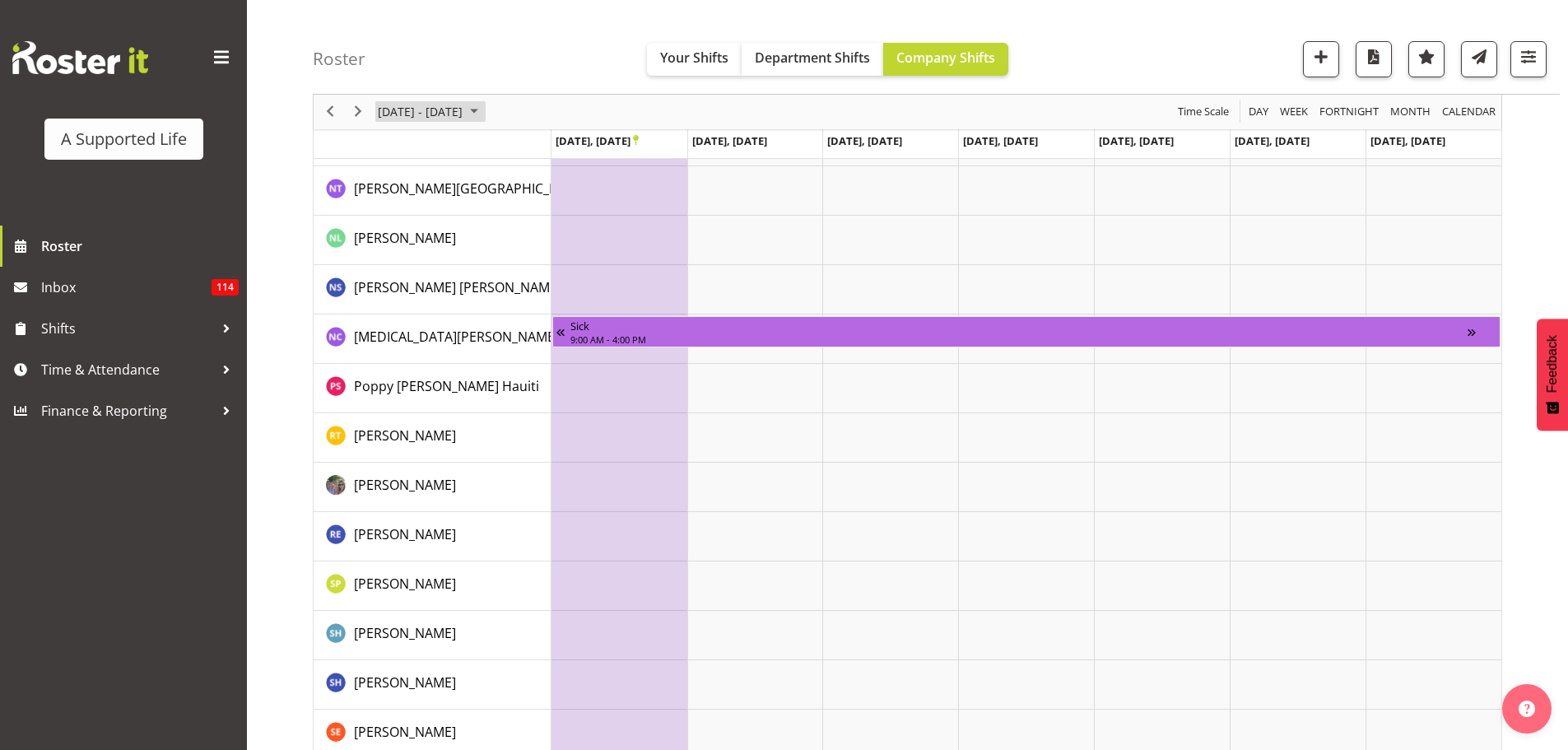
click at [484, 112] on span "September 2025" at bounding box center [473, 112] width 20 height 21
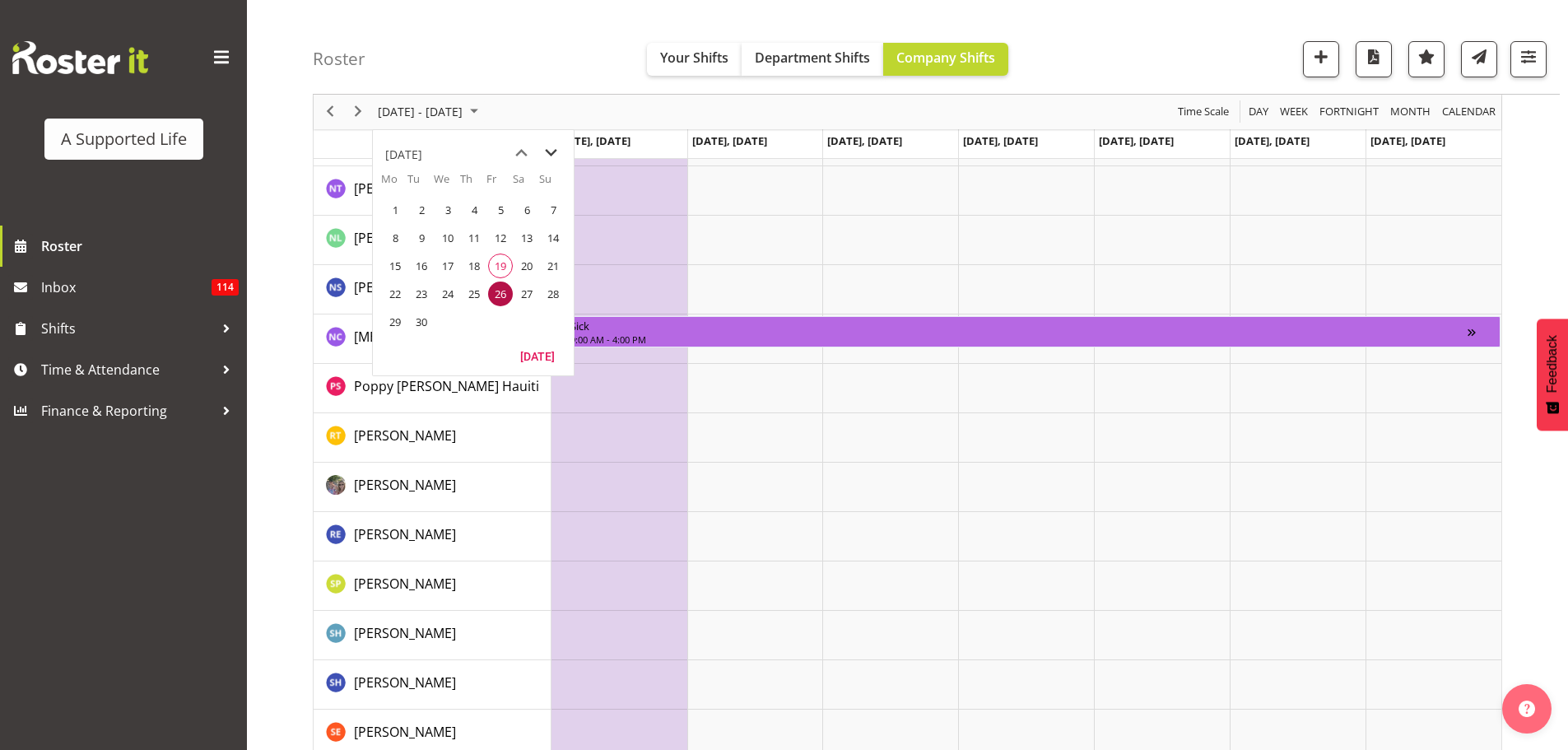
click at [554, 152] on span "next month" at bounding box center [551, 154] width 29 height 30
click at [442, 246] on span "8" at bounding box center [448, 238] width 24 height 24
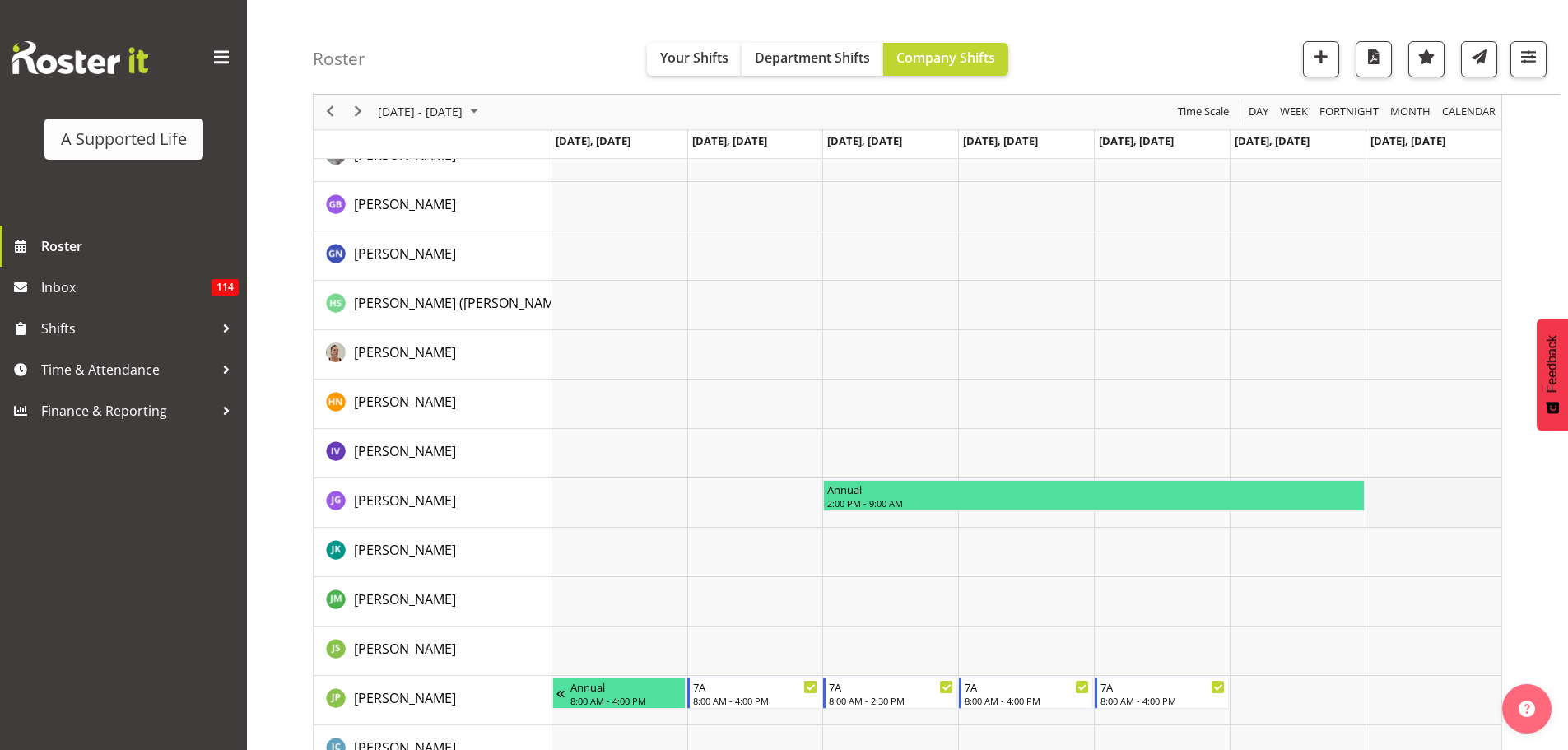
scroll to position [2141, 0]
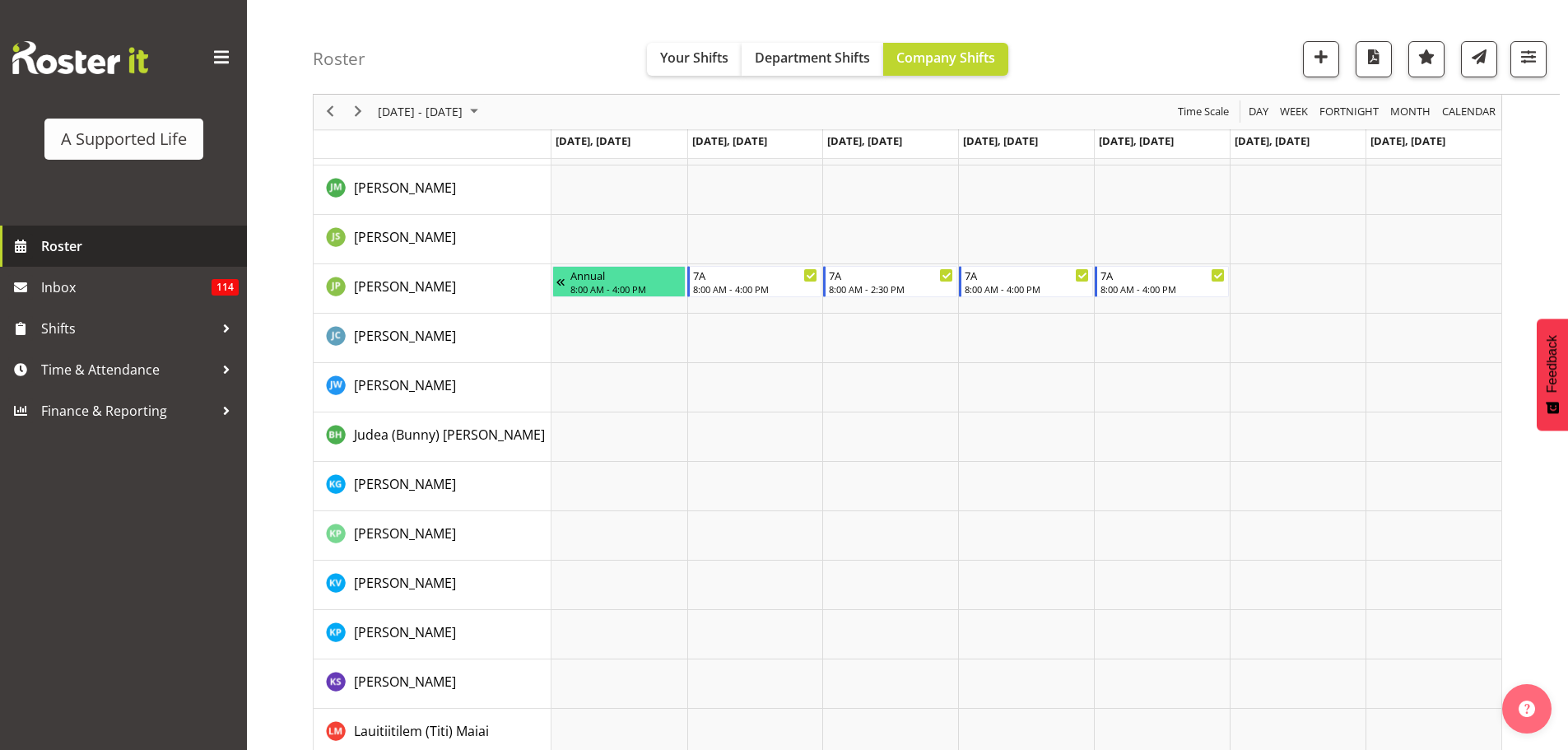
click at [102, 248] on span "Roster" at bounding box center [140, 246] width 198 height 24
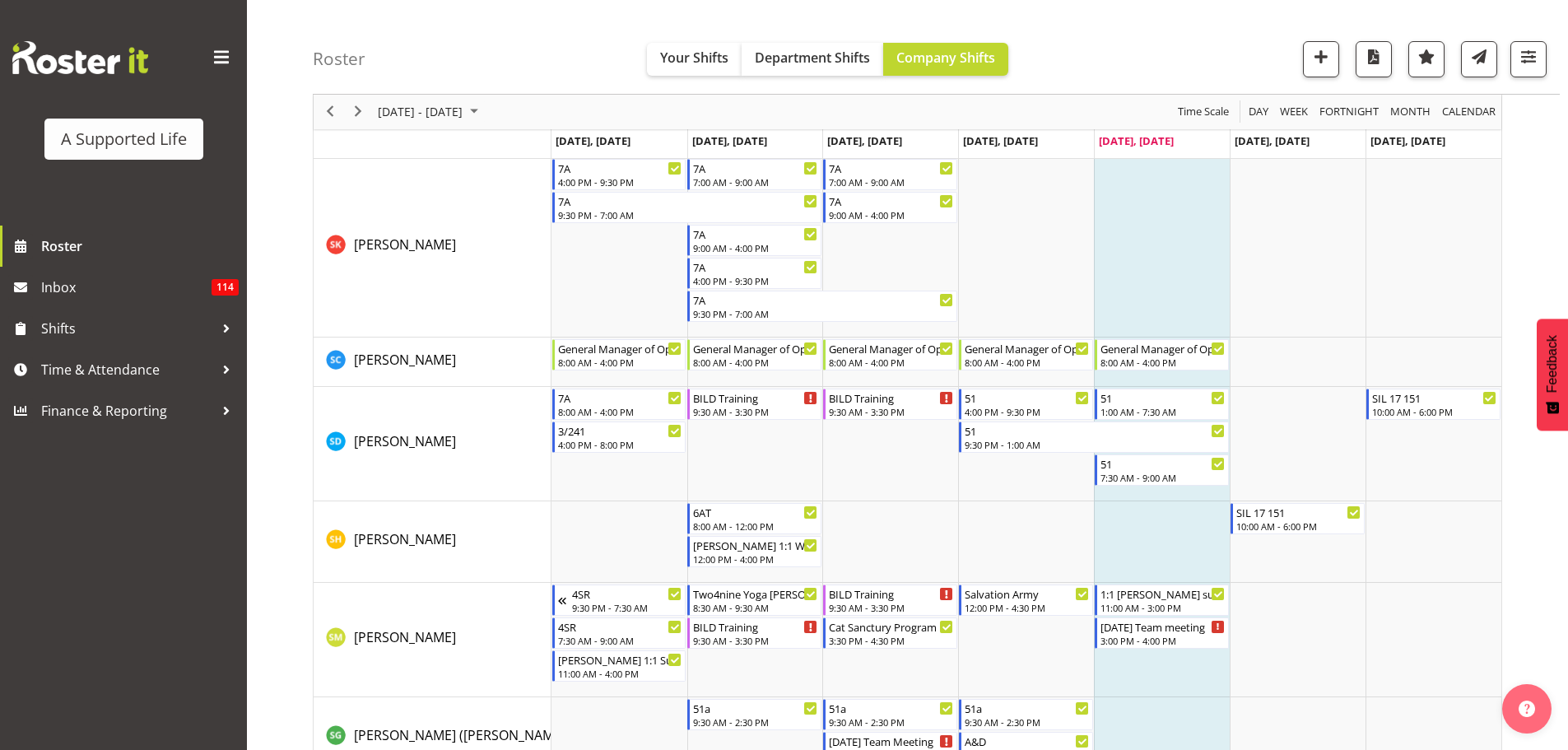
scroll to position [9230, 0]
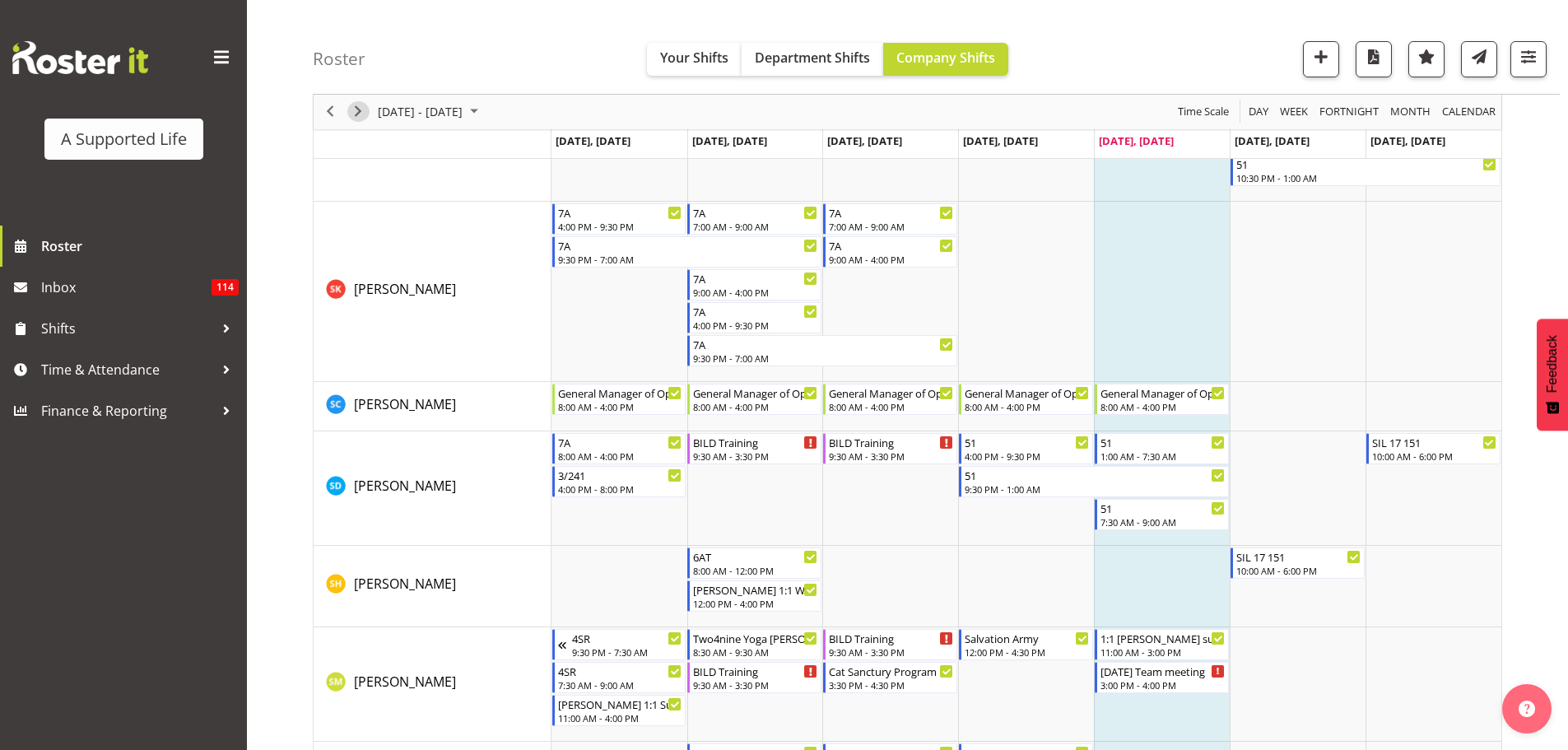
click at [351, 112] on span "Next" at bounding box center [358, 112] width 20 height 21
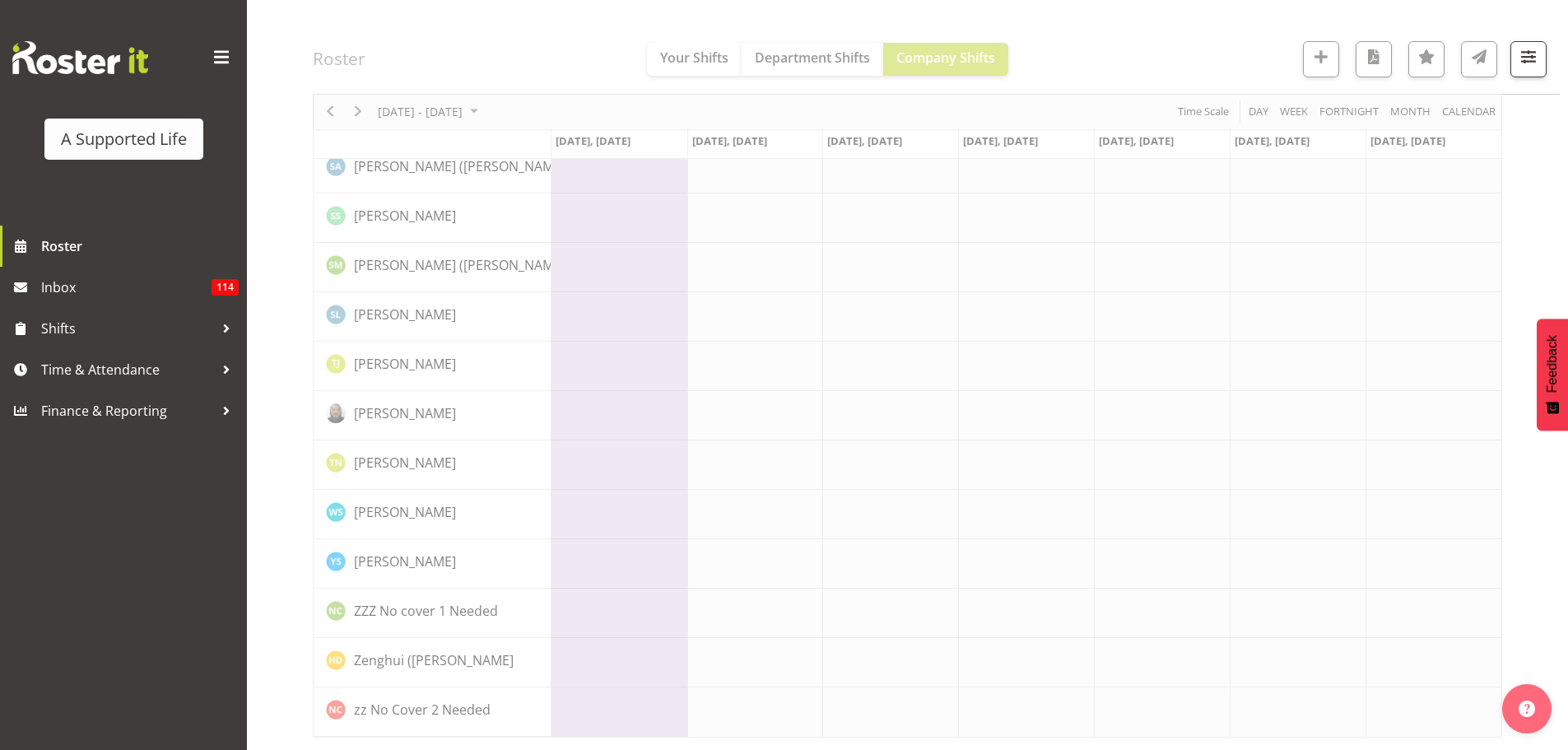
scroll to position [4484, 0]
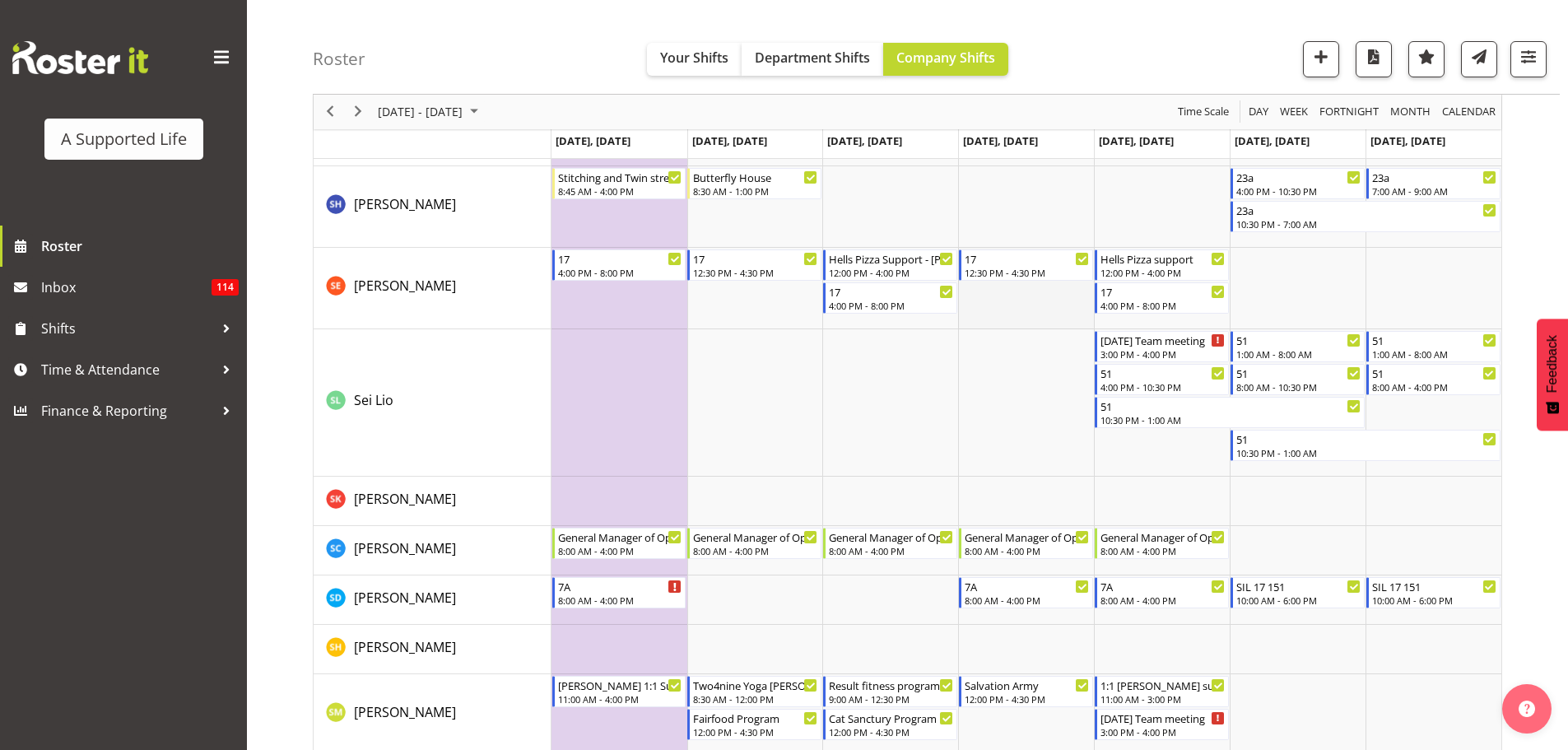
scroll to position [7794, 0]
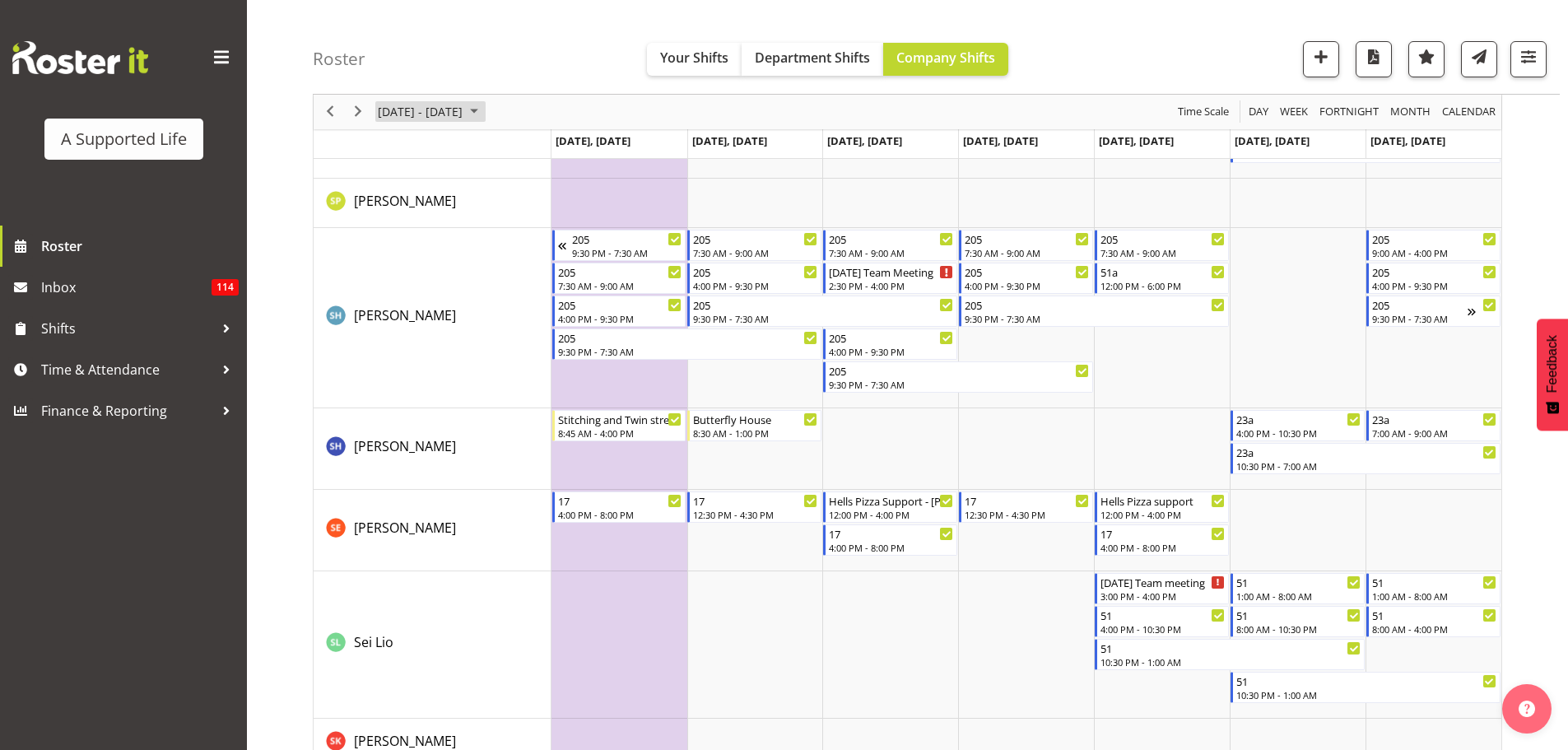
click at [484, 112] on span "September 2025" at bounding box center [473, 112] width 20 height 21
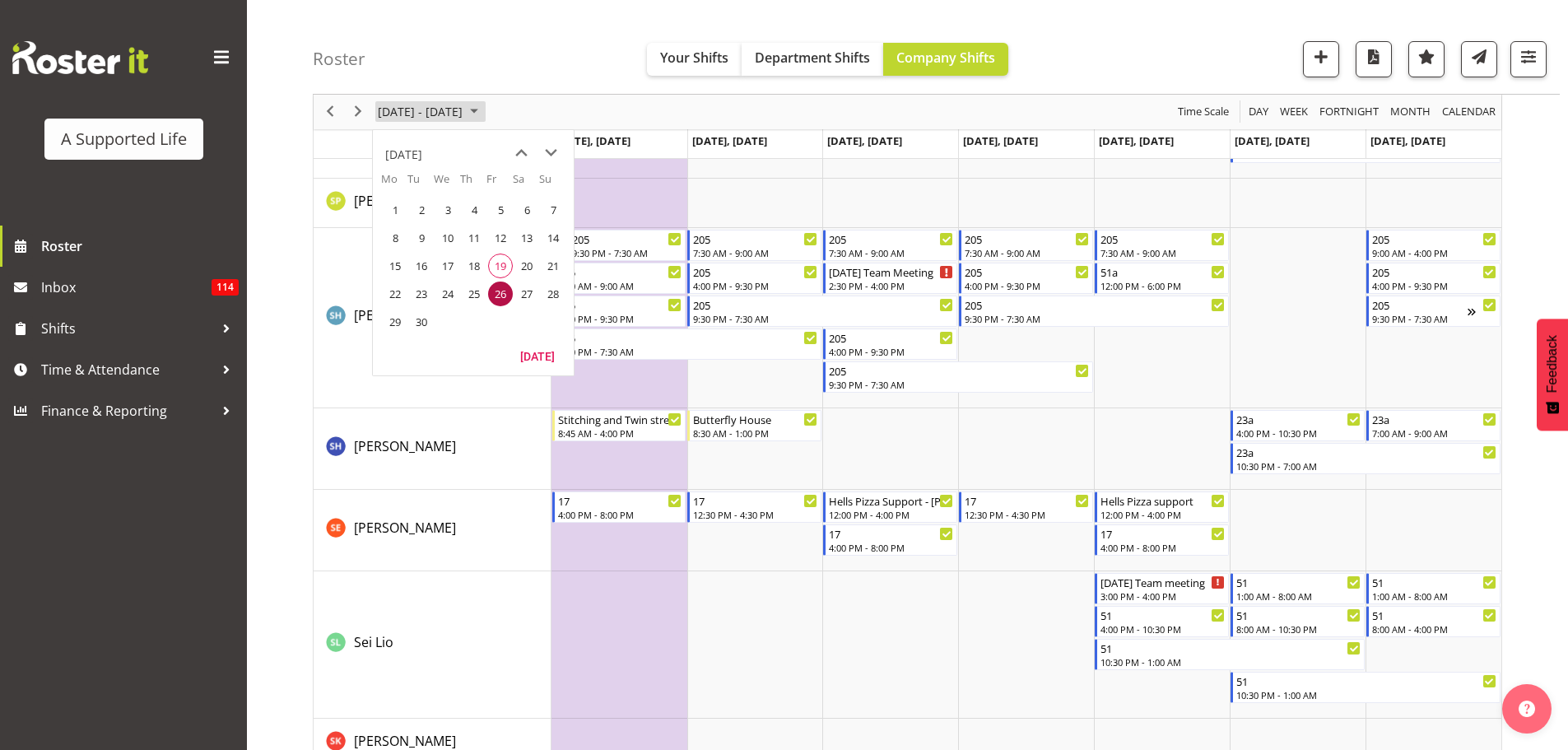
click at [484, 112] on span "September 2025" at bounding box center [473, 112] width 20 height 21
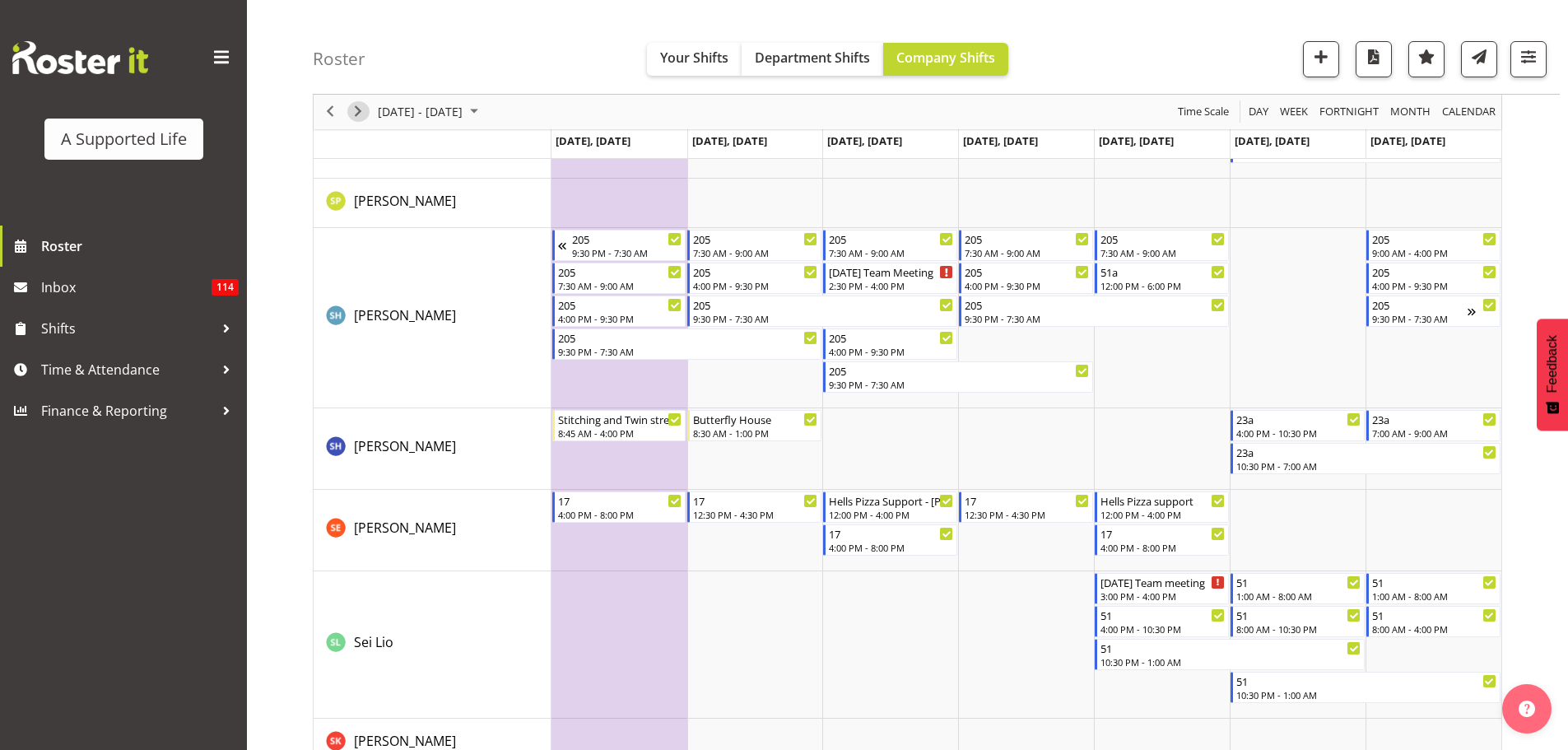
click at [349, 108] on span "Next" at bounding box center [358, 112] width 20 height 21
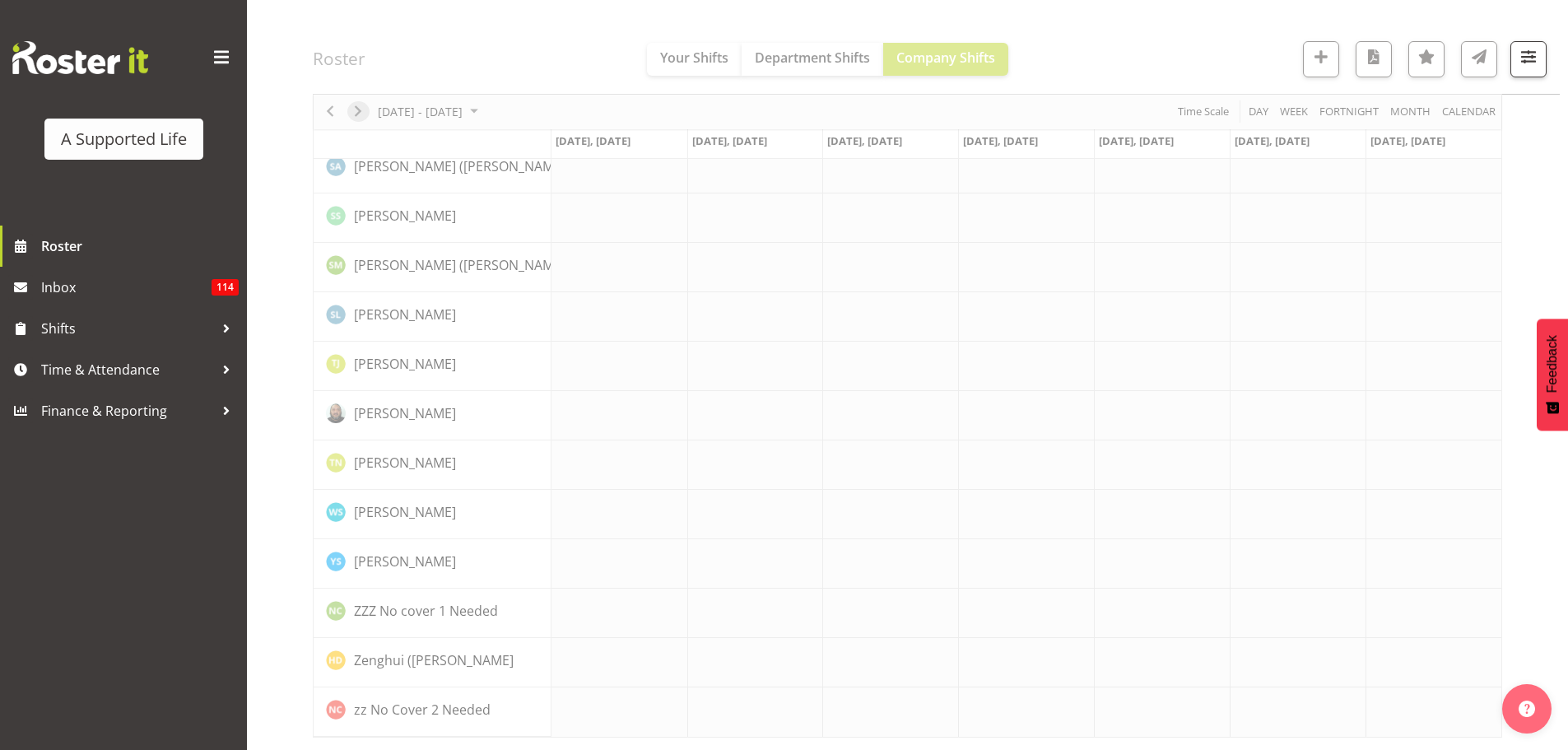
scroll to position [4484, 0]
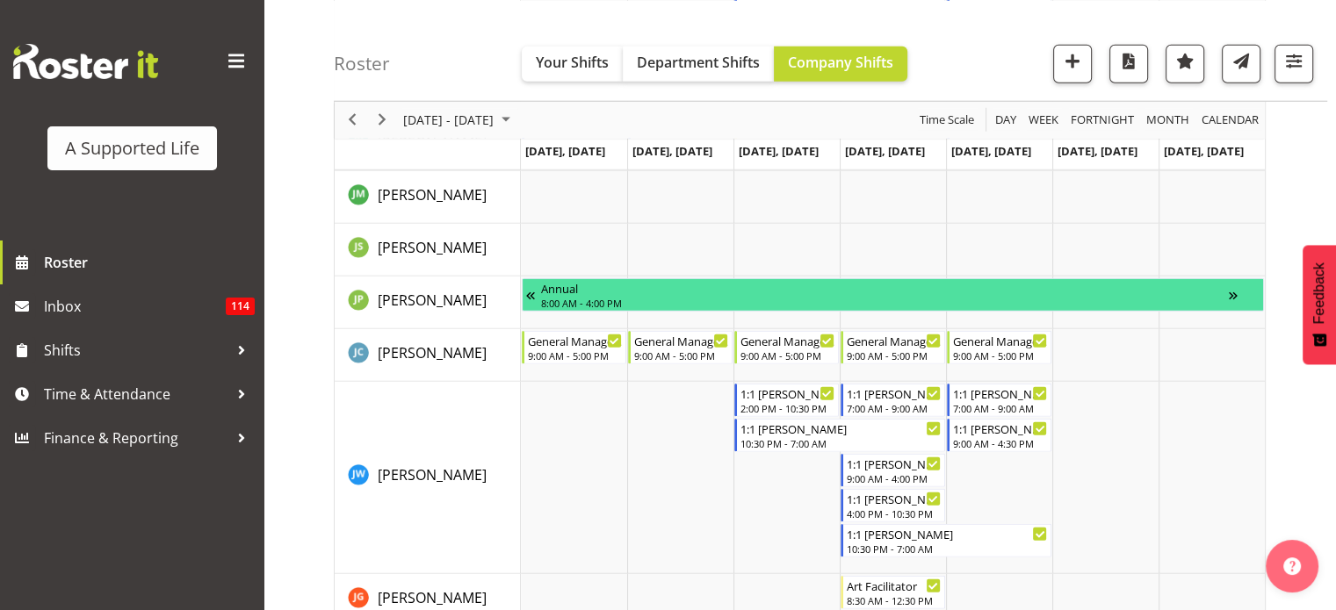
scroll to position [9171, 0]
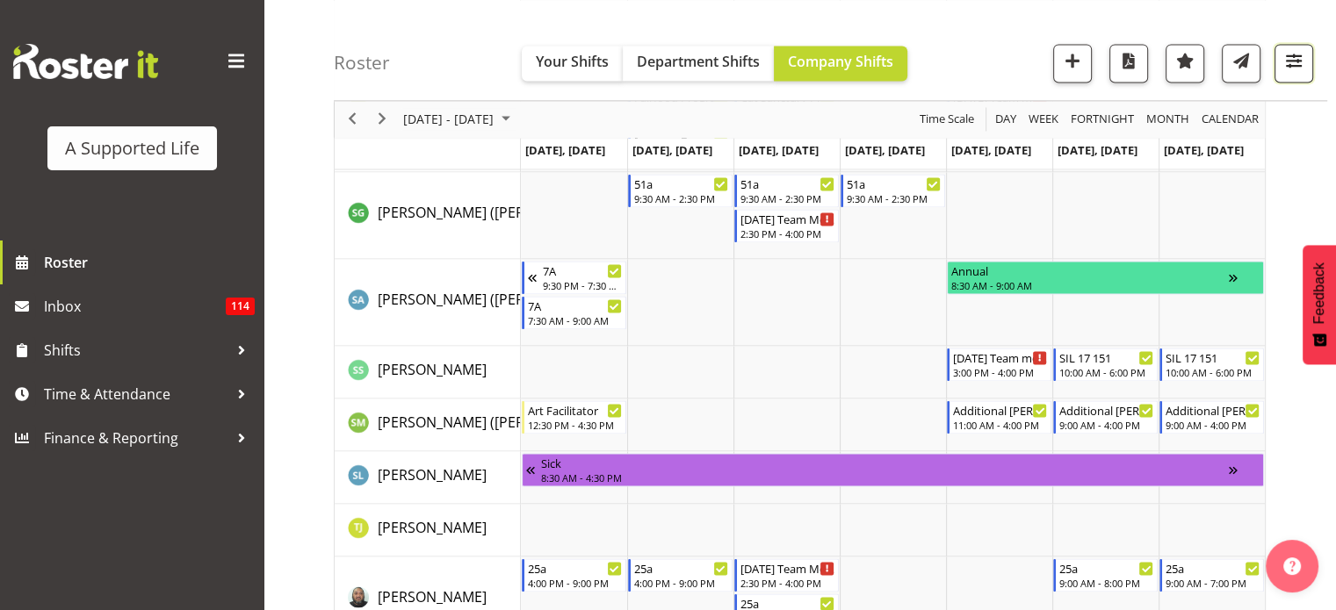
click at [1289, 54] on span "button" at bounding box center [1293, 60] width 23 height 23
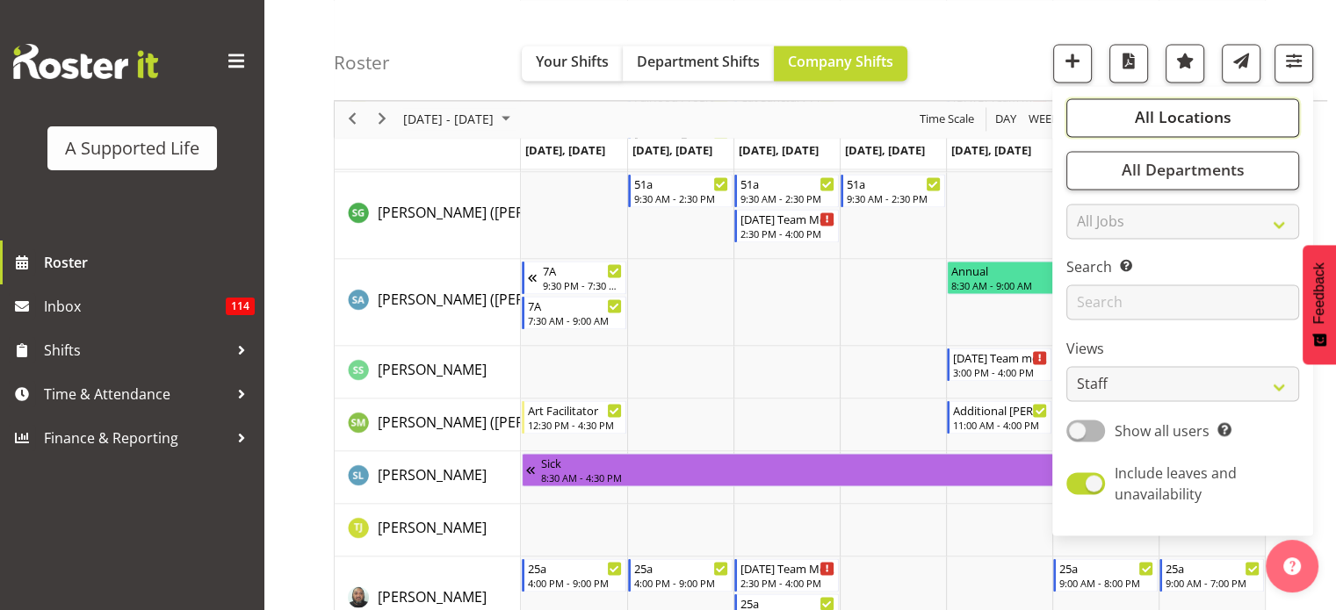
click at [1160, 121] on span "All Locations" at bounding box center [1182, 117] width 97 height 21
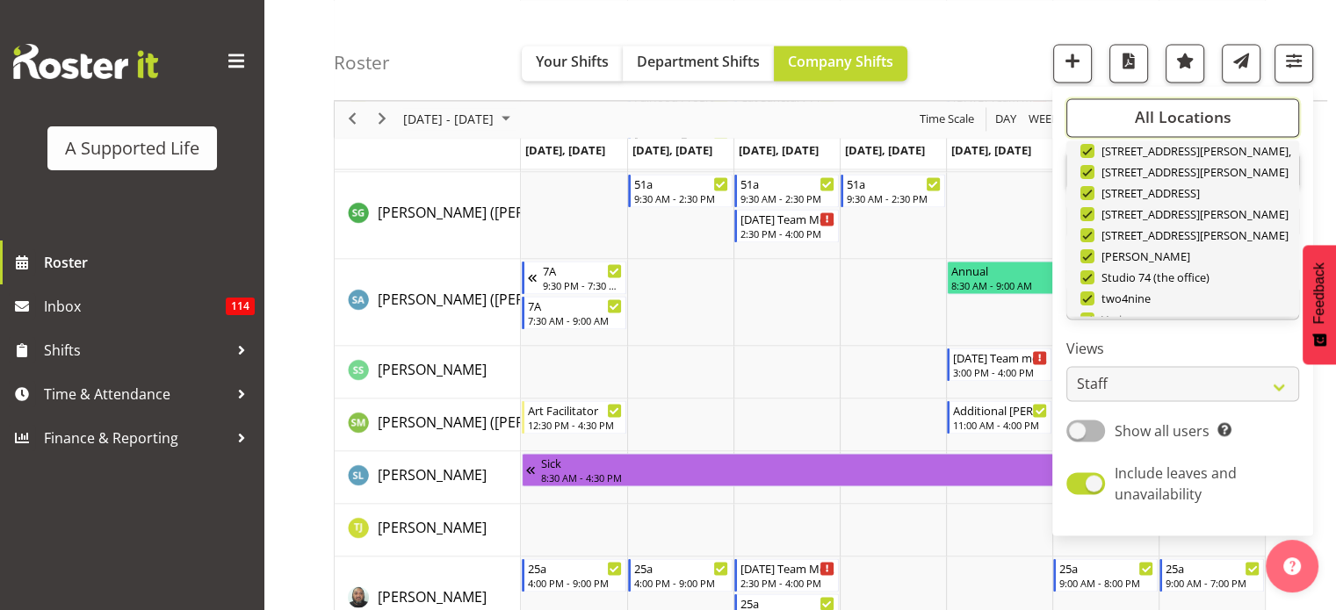
scroll to position [527, 0]
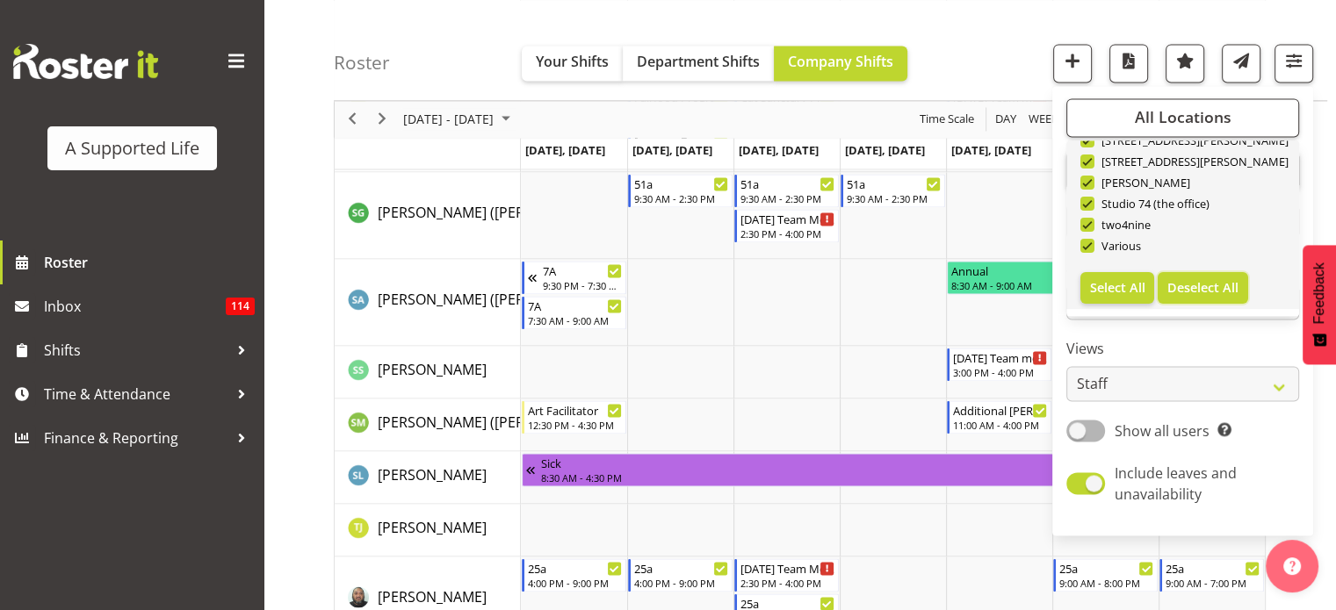
click at [1184, 293] on span "Deselect All" at bounding box center [1202, 287] width 71 height 17
checkbox input "false"
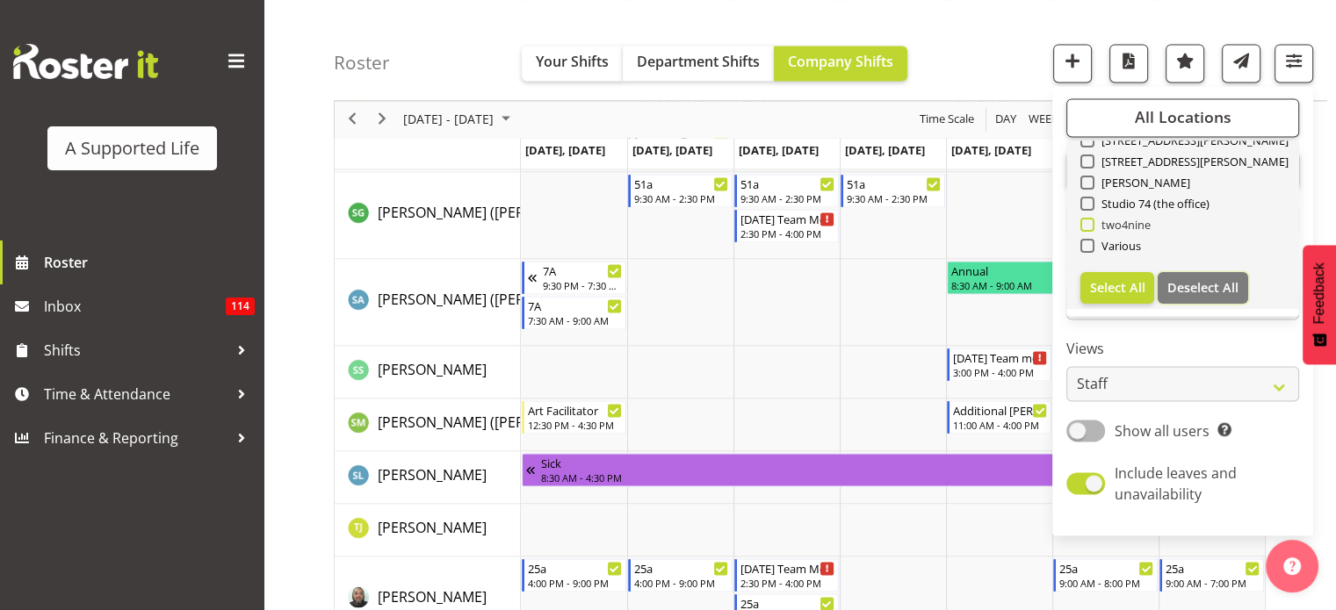
checkbox input "false"
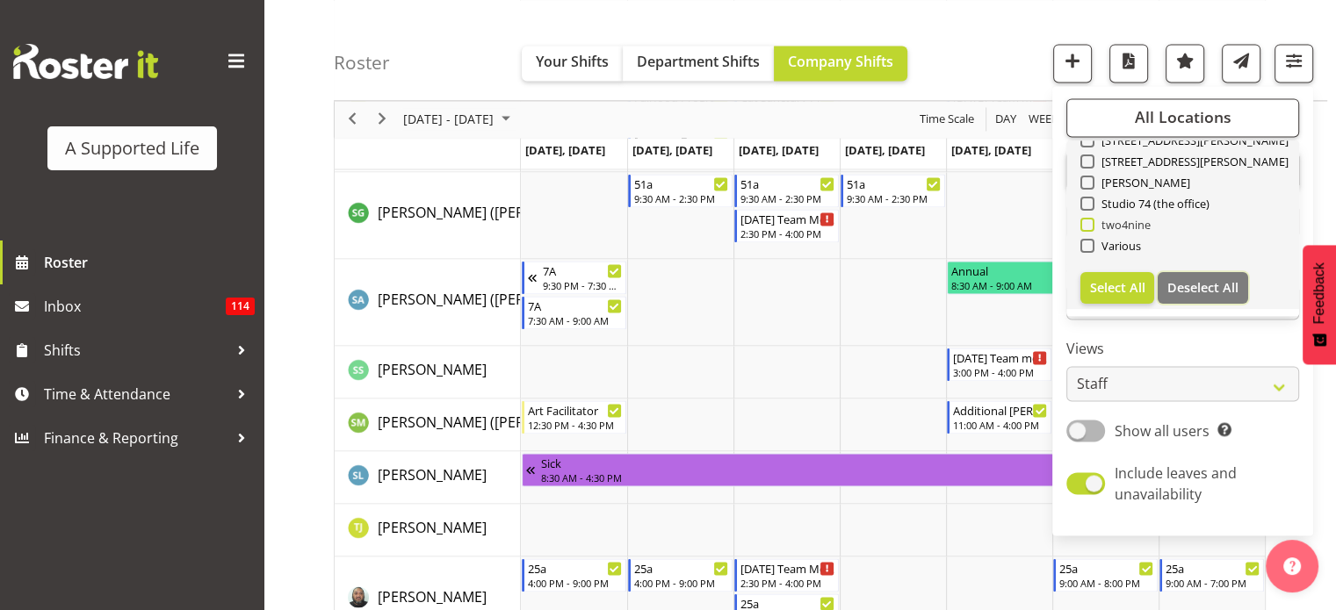
checkbox input "false"
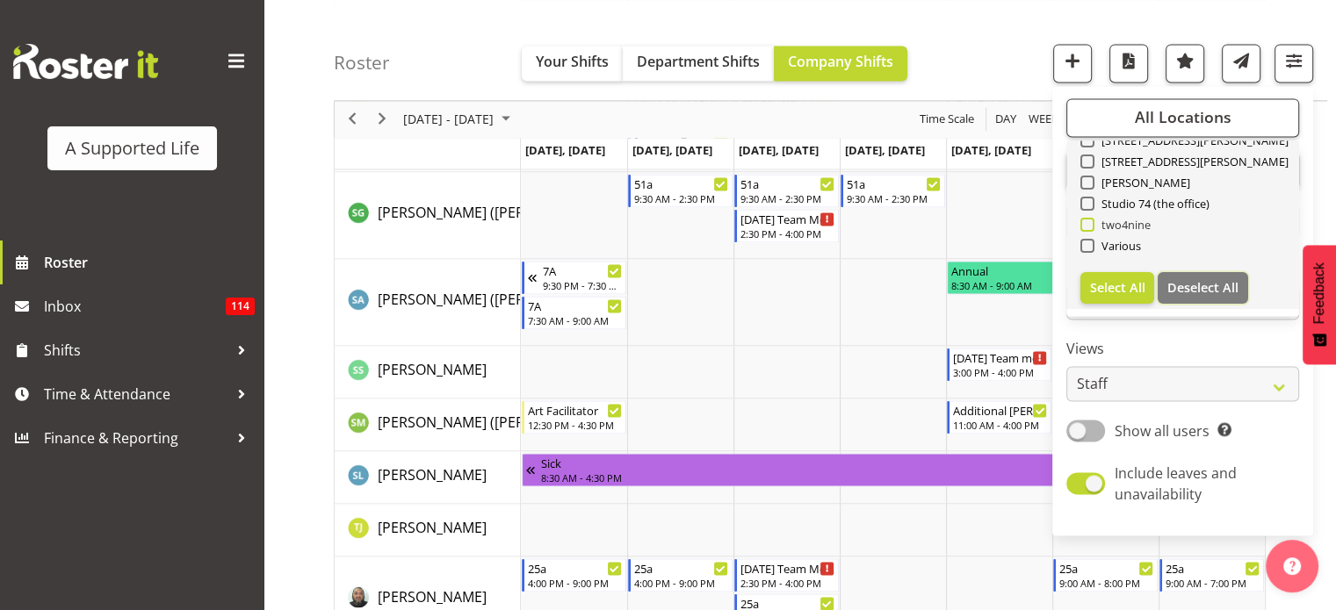
checkbox input "false"
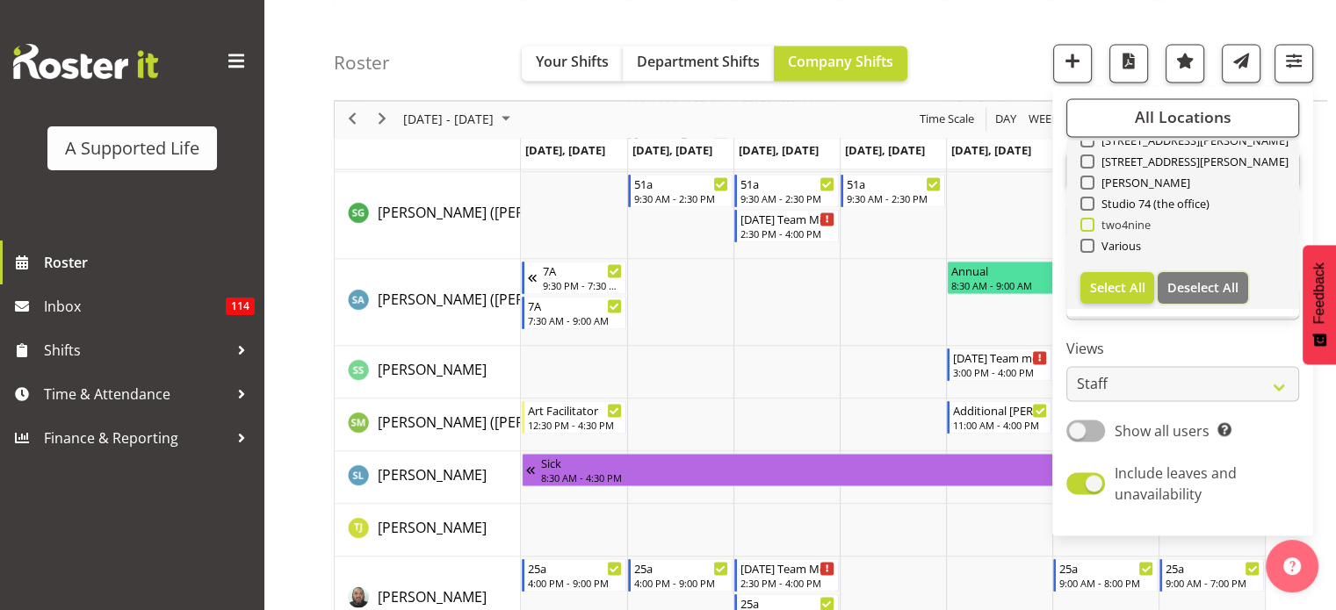
checkbox input "false"
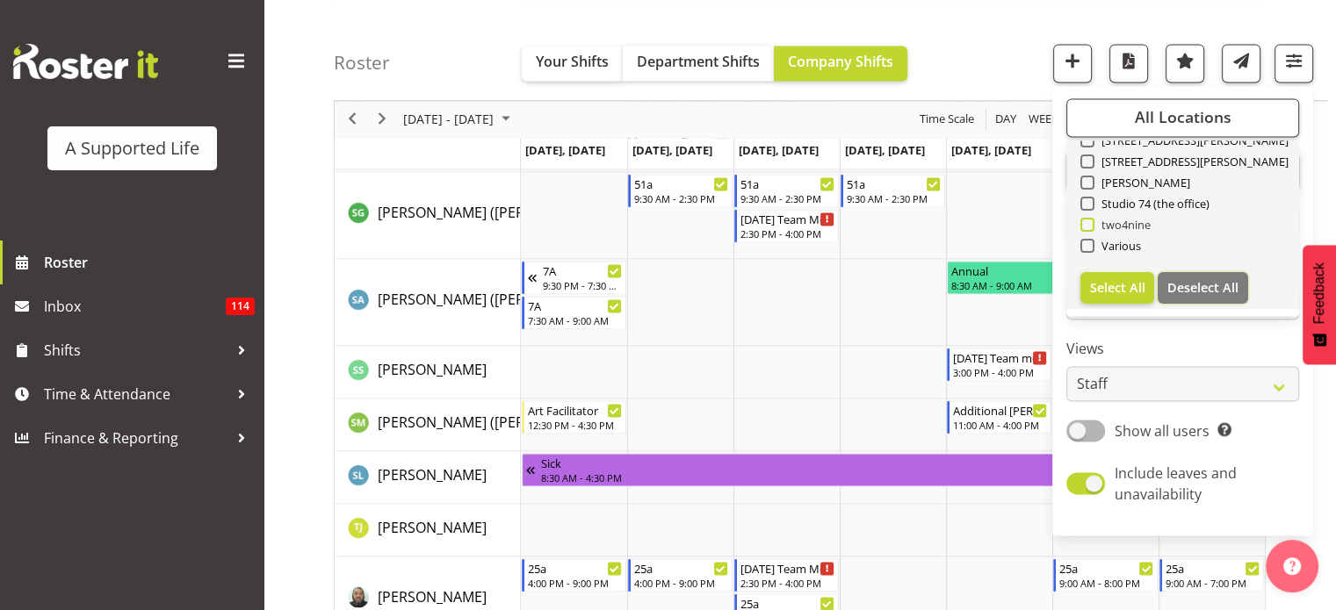
checkbox input "false"
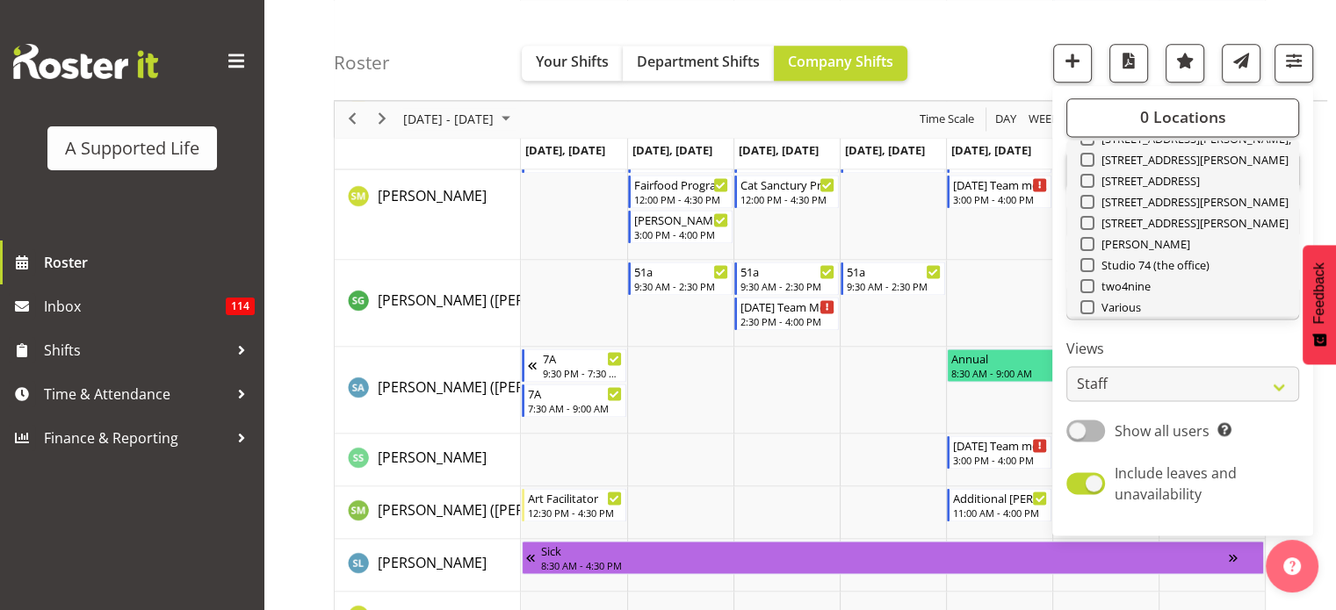
scroll to position [439, 0]
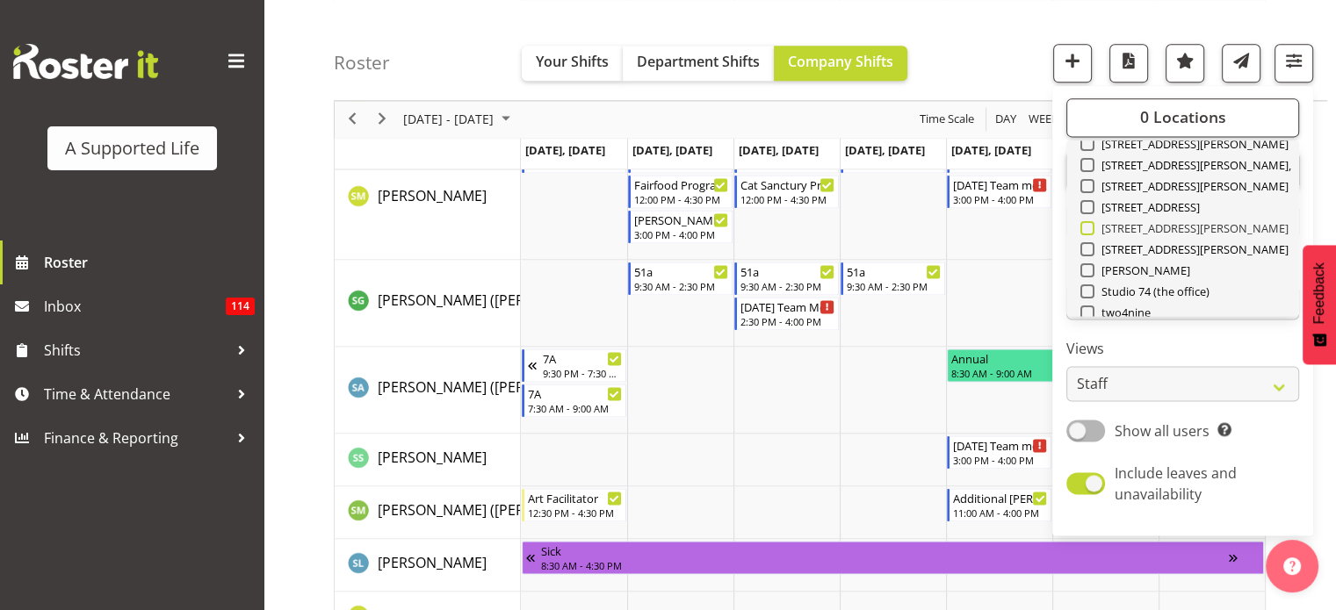
click at [1086, 222] on span at bounding box center [1087, 228] width 14 height 14
click at [1086, 223] on input "[STREET_ADDRESS][PERSON_NAME]" at bounding box center [1085, 228] width 11 height 11
checkbox input "true"
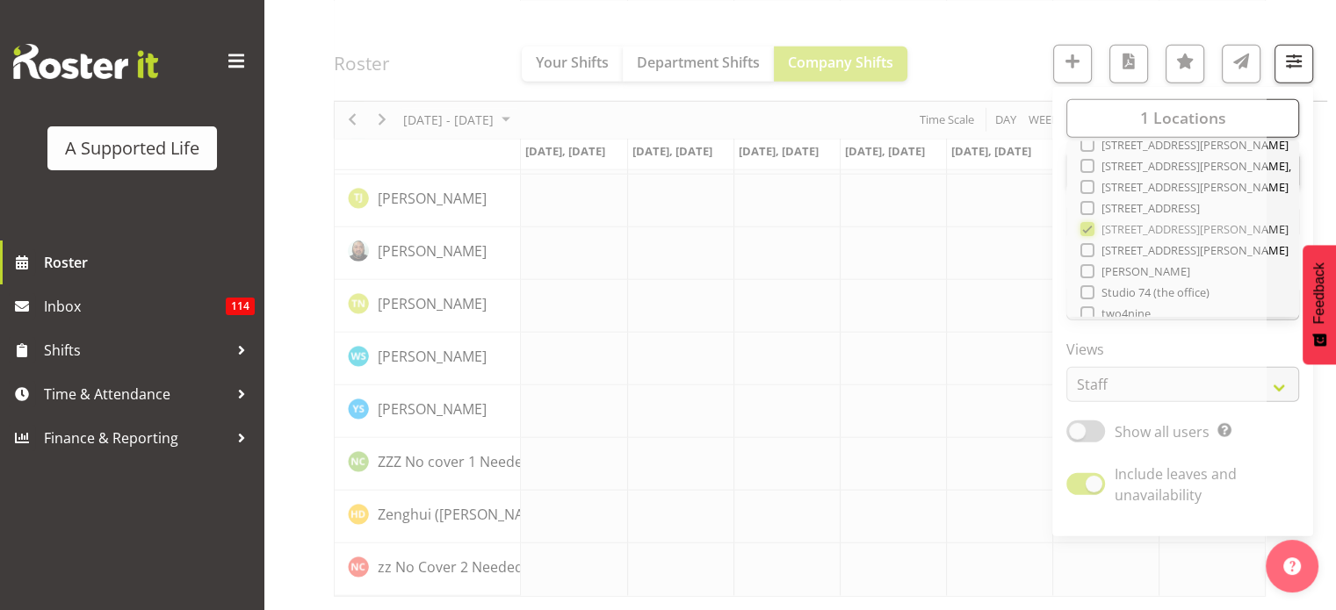
scroll to position [4971, 0]
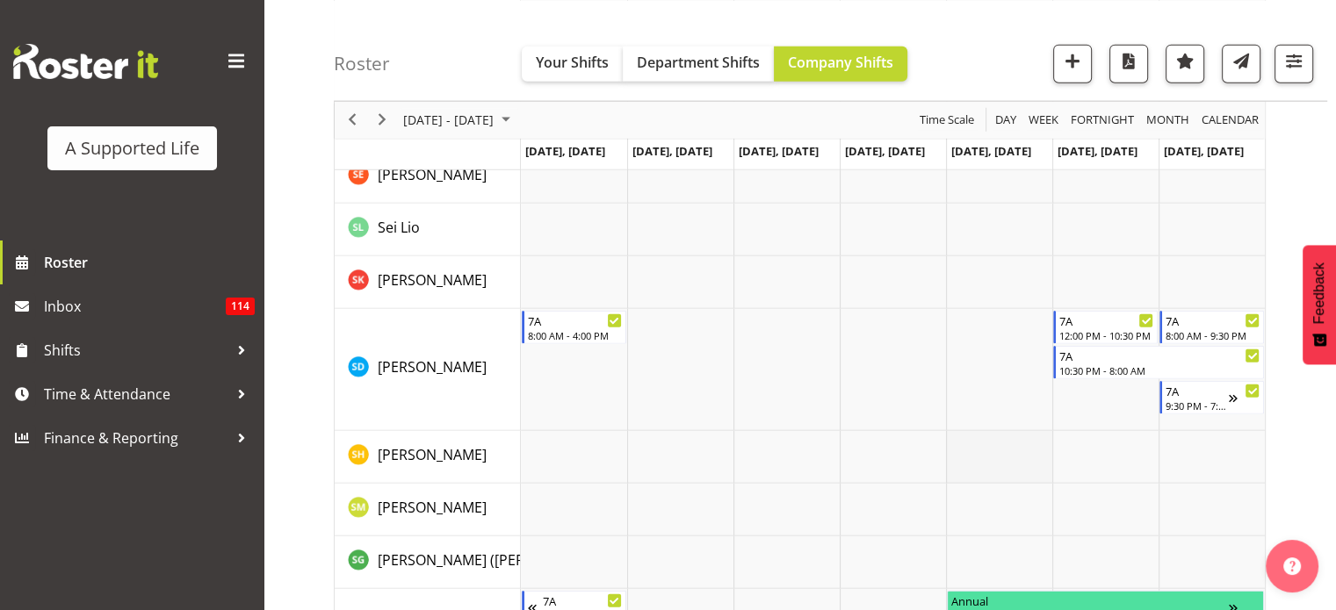
scroll to position [4337, 0]
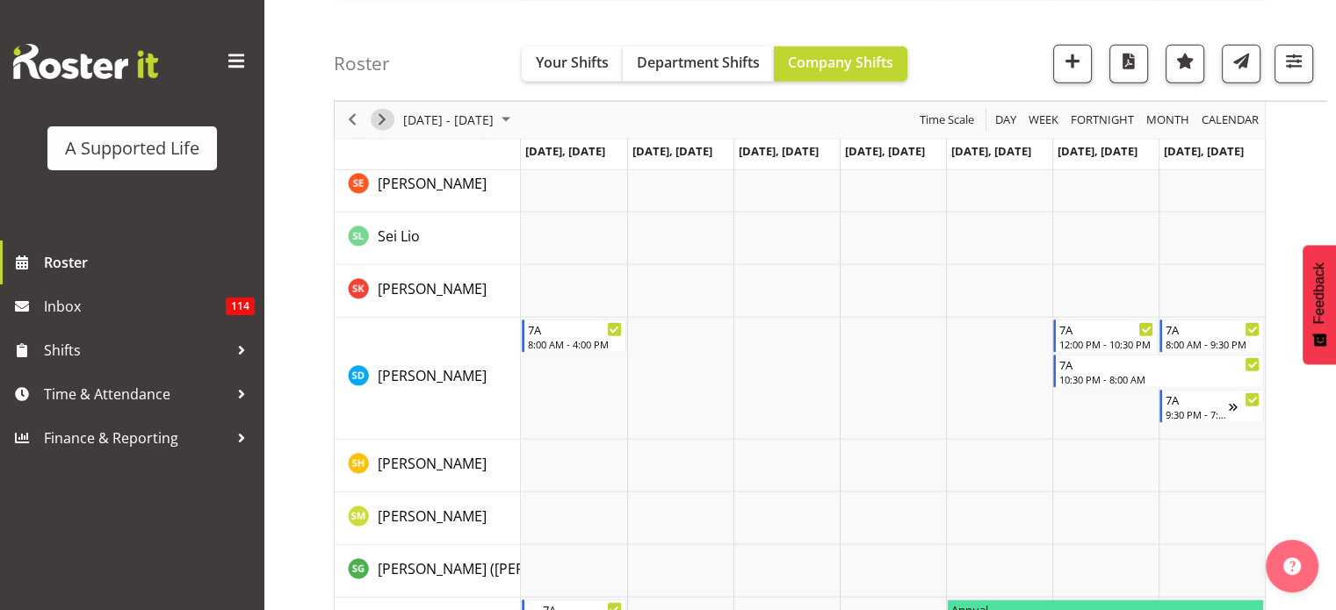
drag, startPoint x: 379, startPoint y: 123, endPoint x: 873, endPoint y: 396, distance: 564.9
click at [379, 123] on span "Next" at bounding box center [382, 120] width 21 height 22
